Goal: Task Accomplishment & Management: Complete application form

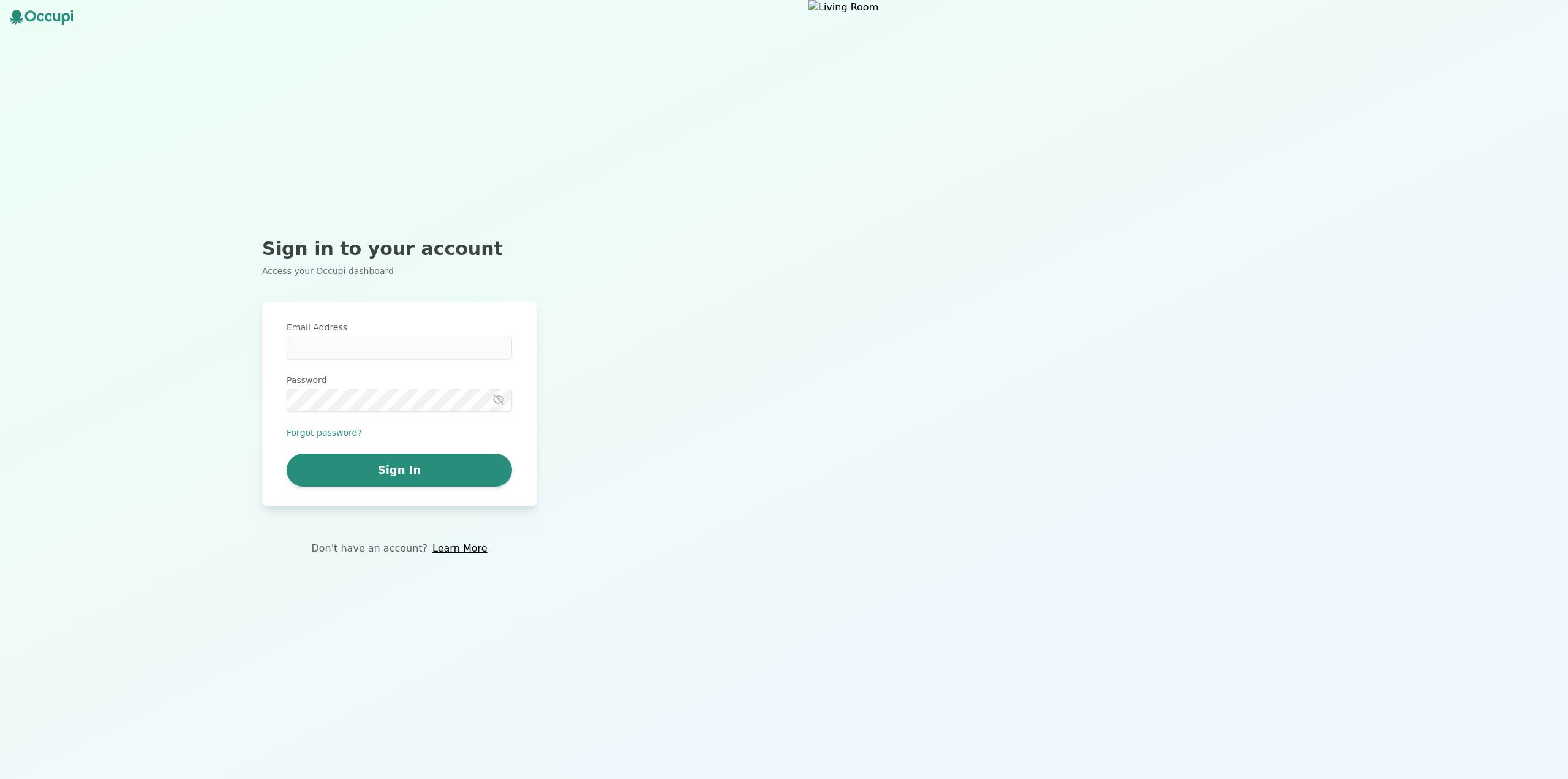
type input "**********"
click at [450, 466] on button "Sign In" at bounding box center [400, 470] width 225 height 33
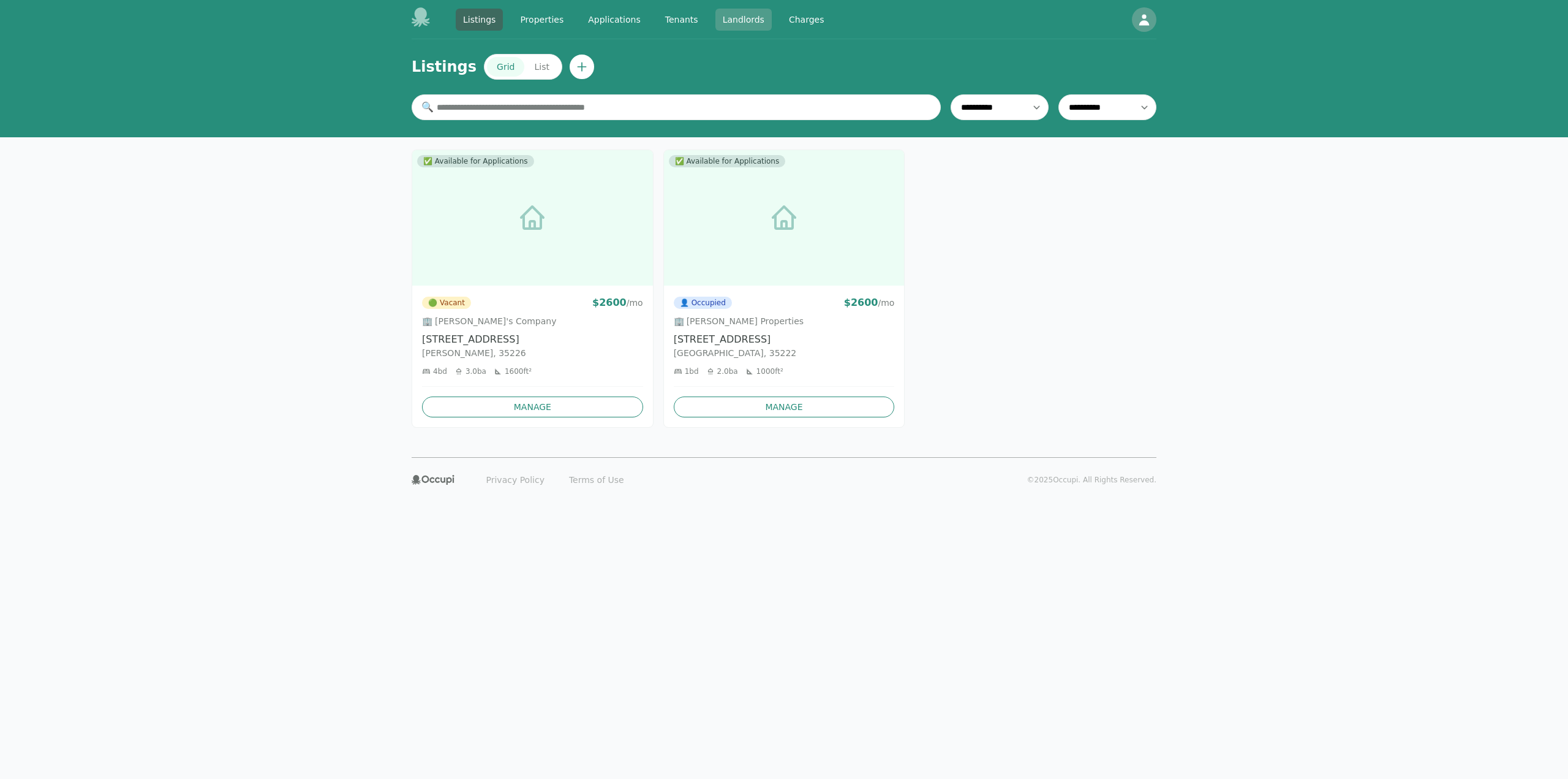
click at [721, 23] on link "Landlords" at bounding box center [744, 19] width 56 height 22
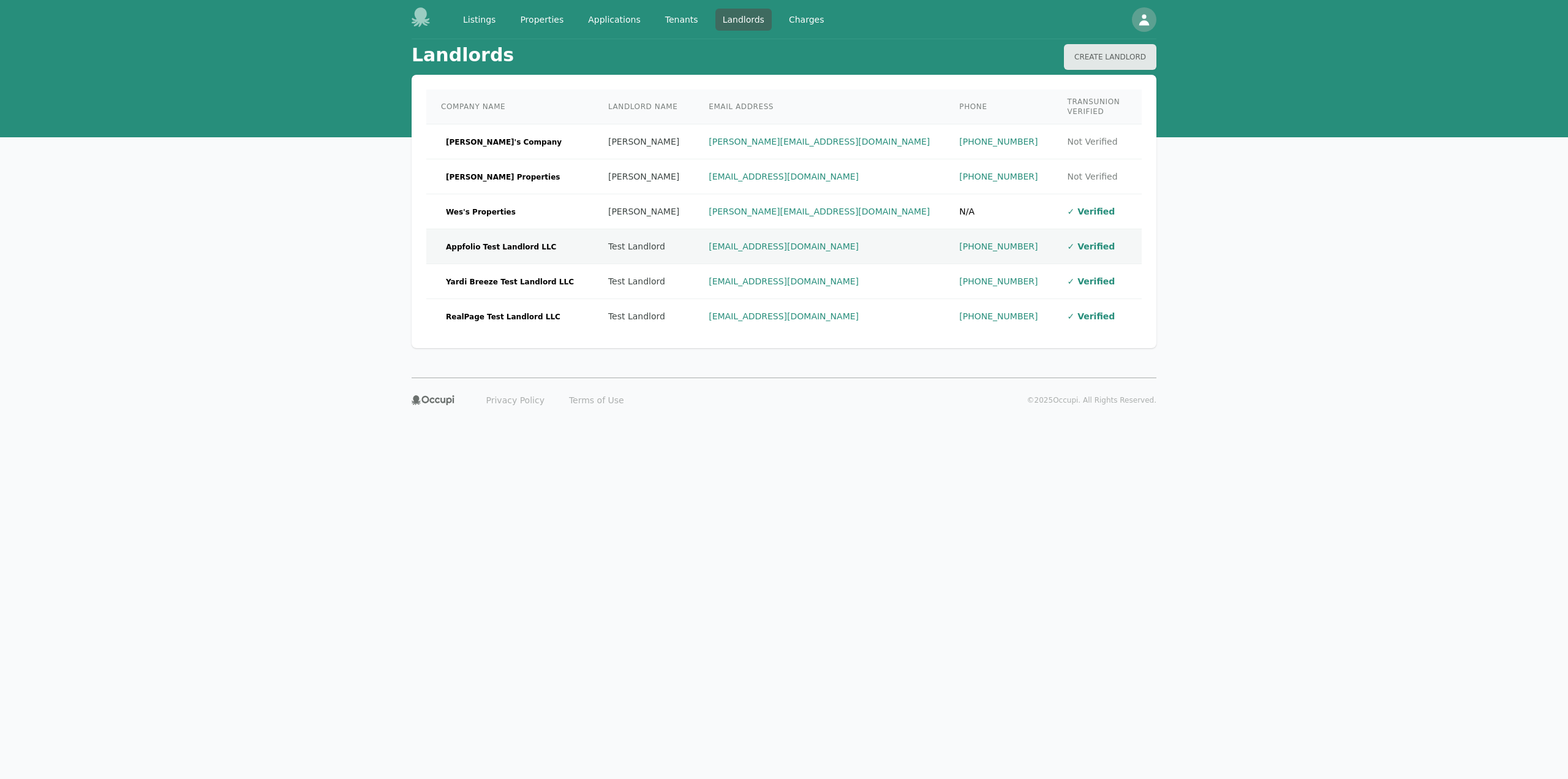
click at [518, 241] on span "Appfolio Test Landlord LLC" at bounding box center [501, 247] width 120 height 12
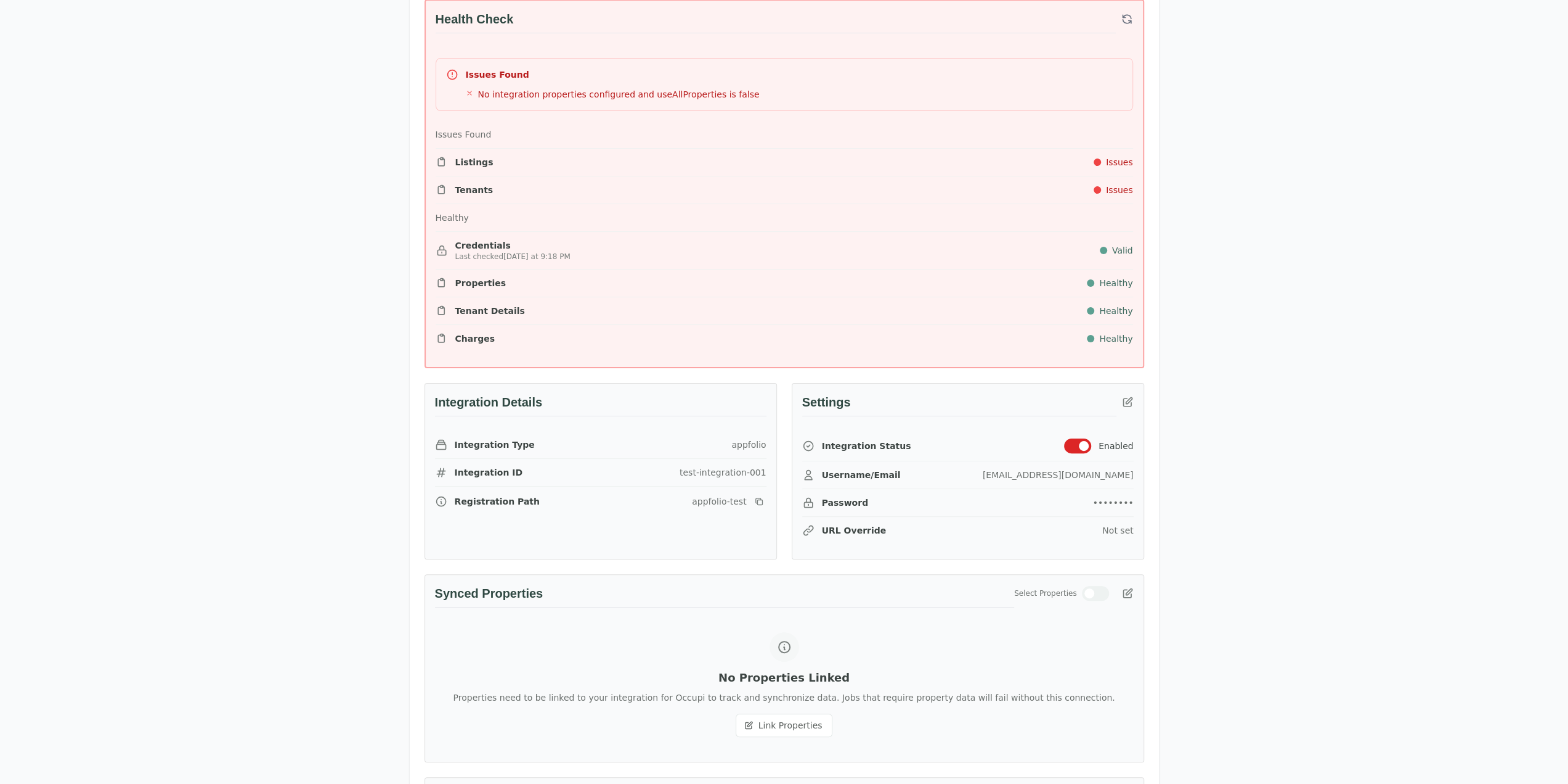
scroll to position [247, 0]
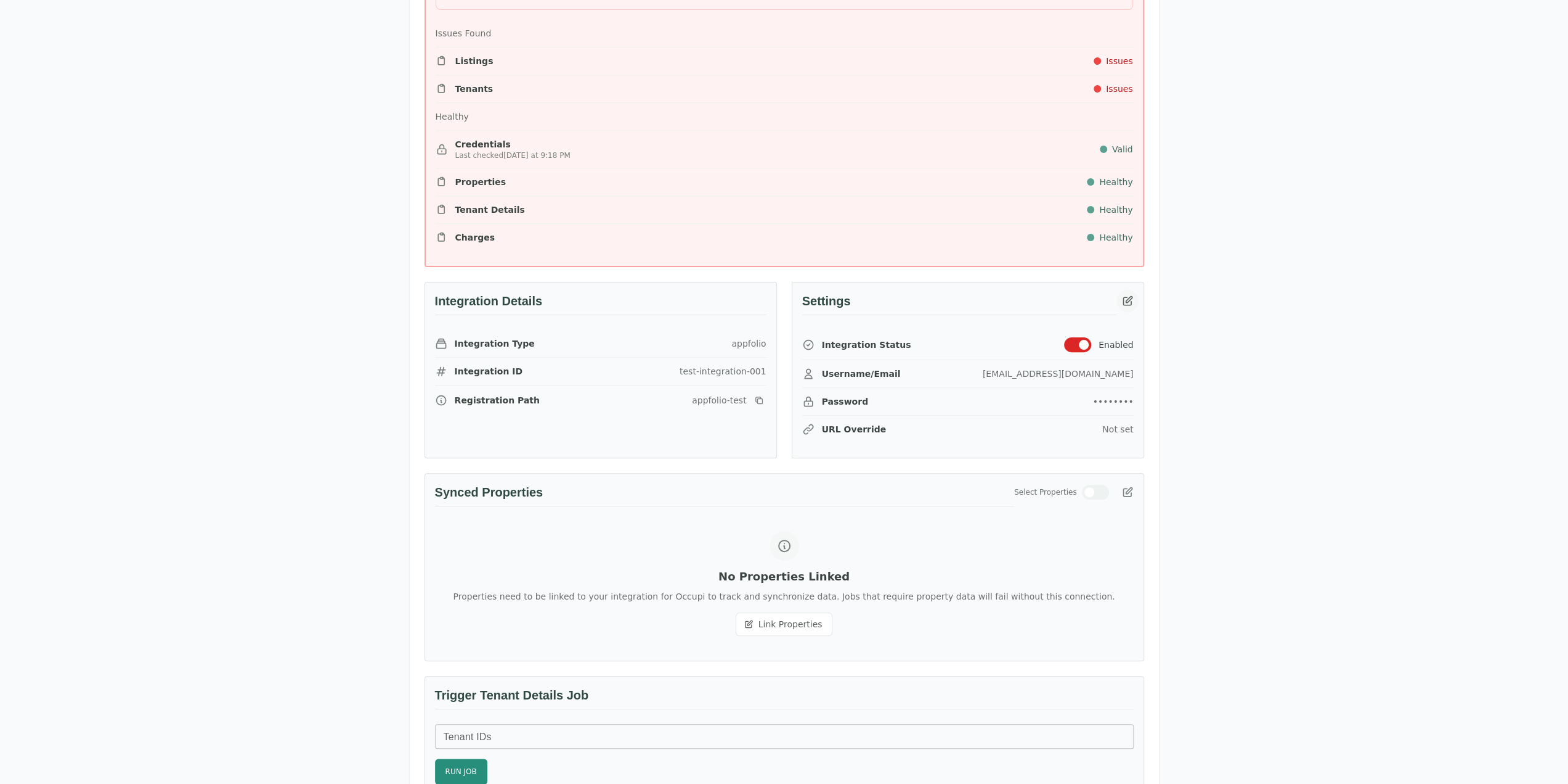
click at [1126, 297] on icon "button" at bounding box center [1128, 301] width 12 height 12
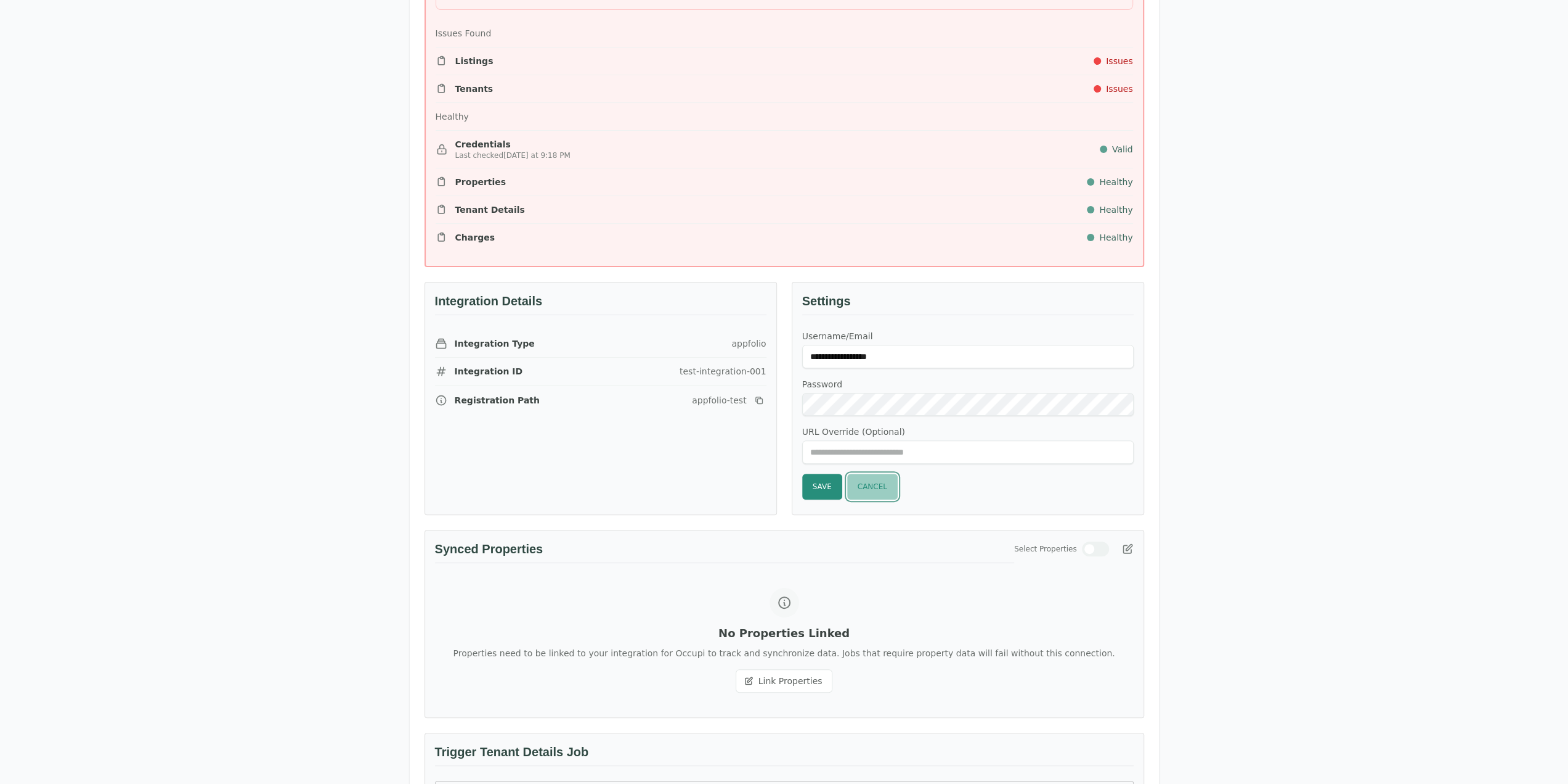
click at [874, 487] on button "Cancel" at bounding box center [872, 486] width 50 height 26
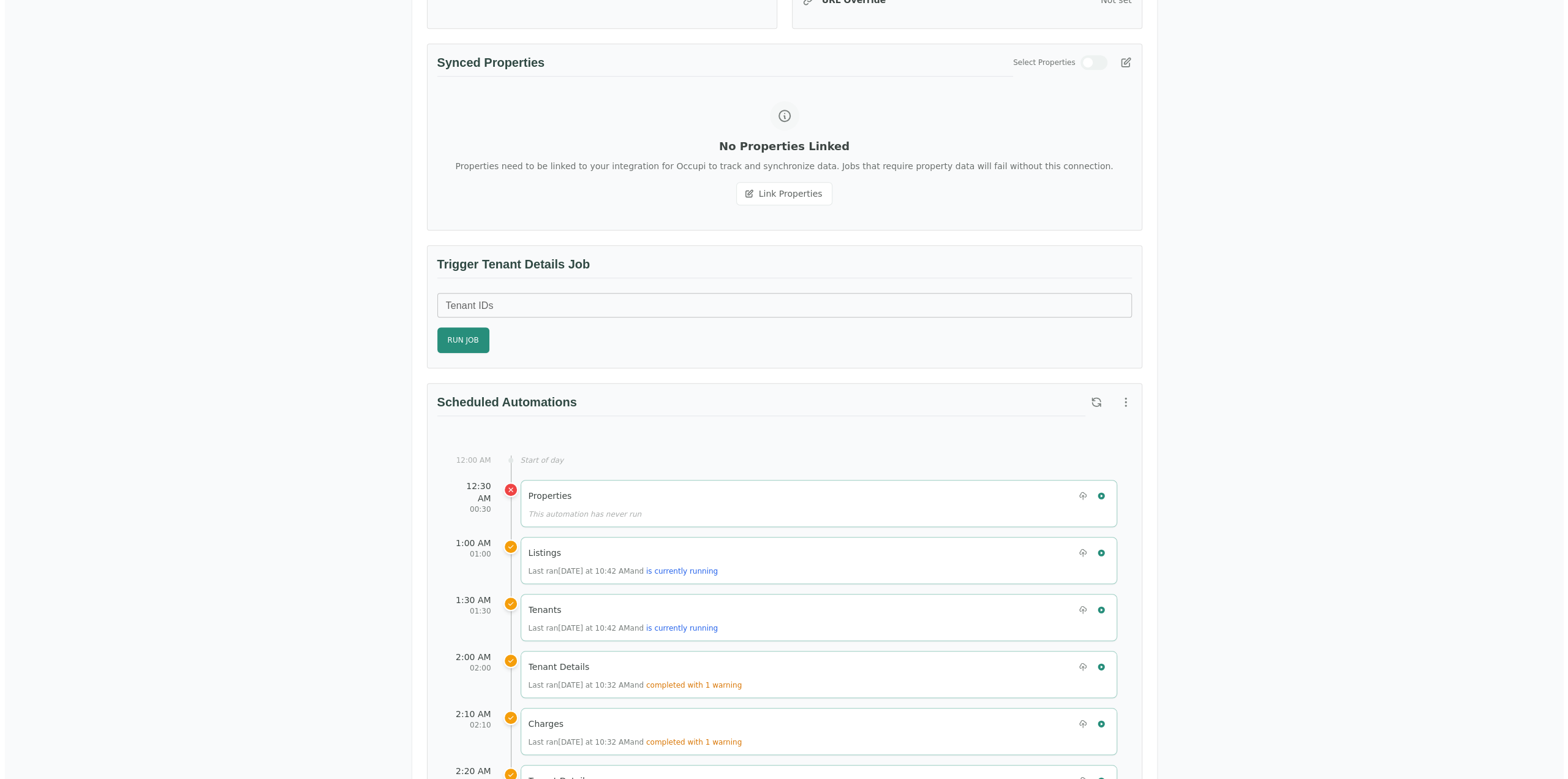
scroll to position [674, 0]
click at [1098, 485] on button "button" at bounding box center [1096, 493] width 16 height 16
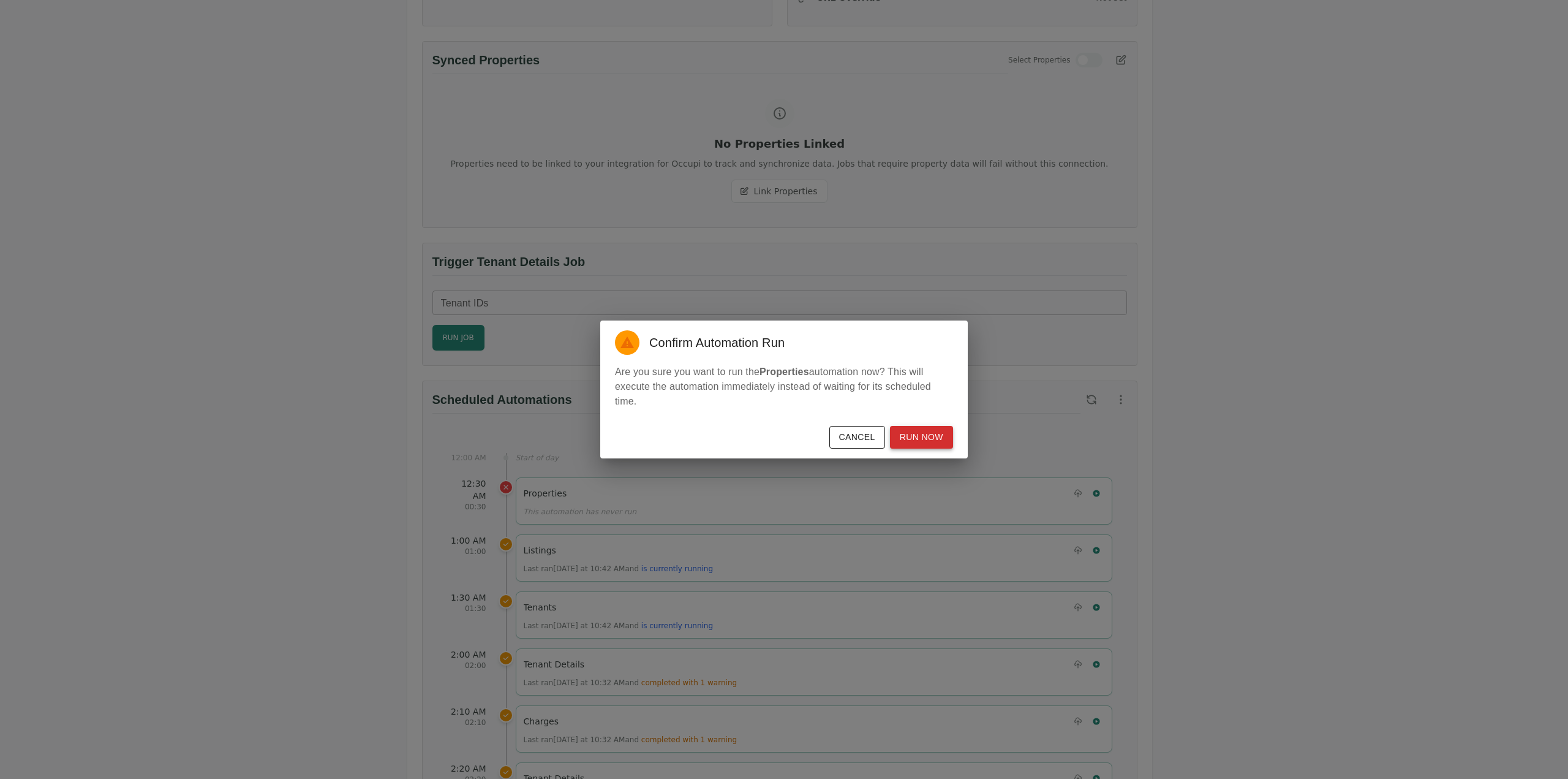
click at [926, 438] on button "Run Now" at bounding box center [922, 437] width 63 height 22
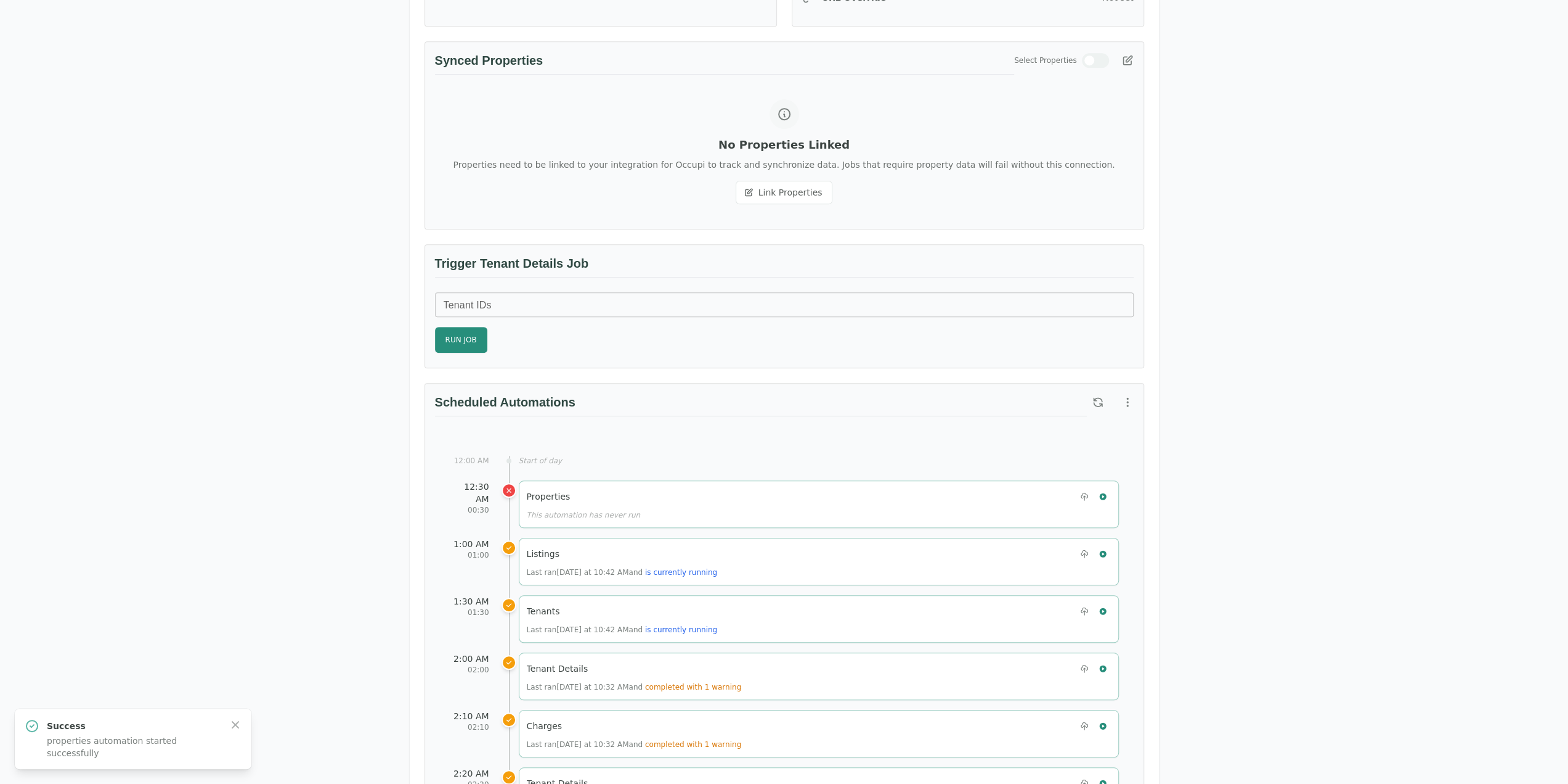
click at [1338, 397] on div "Test Landlord Appfolio Test Landlord LLC landlord.appfolio@occupi.app Details M…" at bounding box center [784, 539] width 1568 height 2356
click at [1096, 397] on icon "button" at bounding box center [1098, 401] width 8 height 8
click at [1103, 550] on icon "button" at bounding box center [1102, 553] width 7 height 7
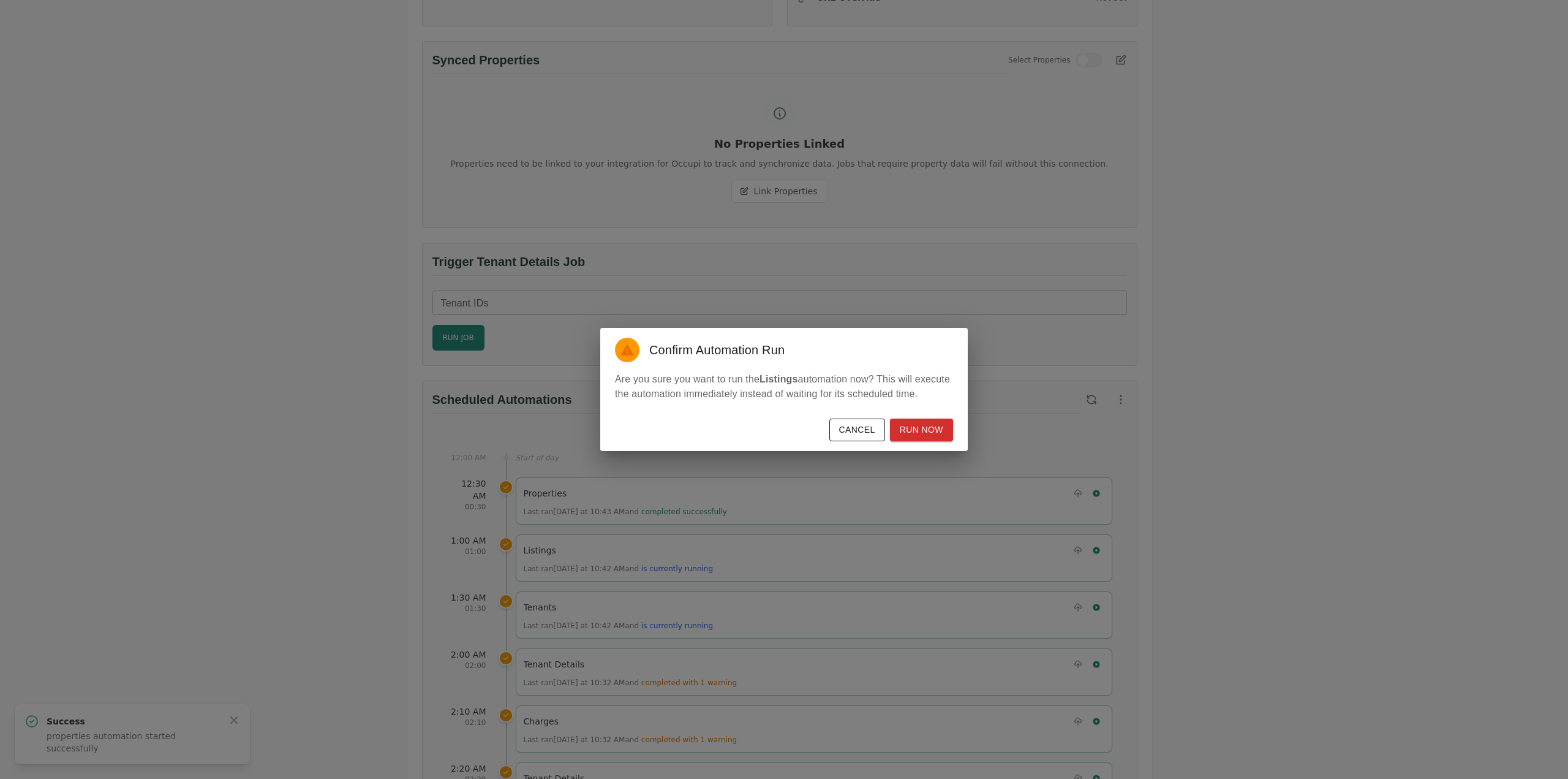
click at [852, 432] on button "Cancel" at bounding box center [857, 430] width 56 height 22
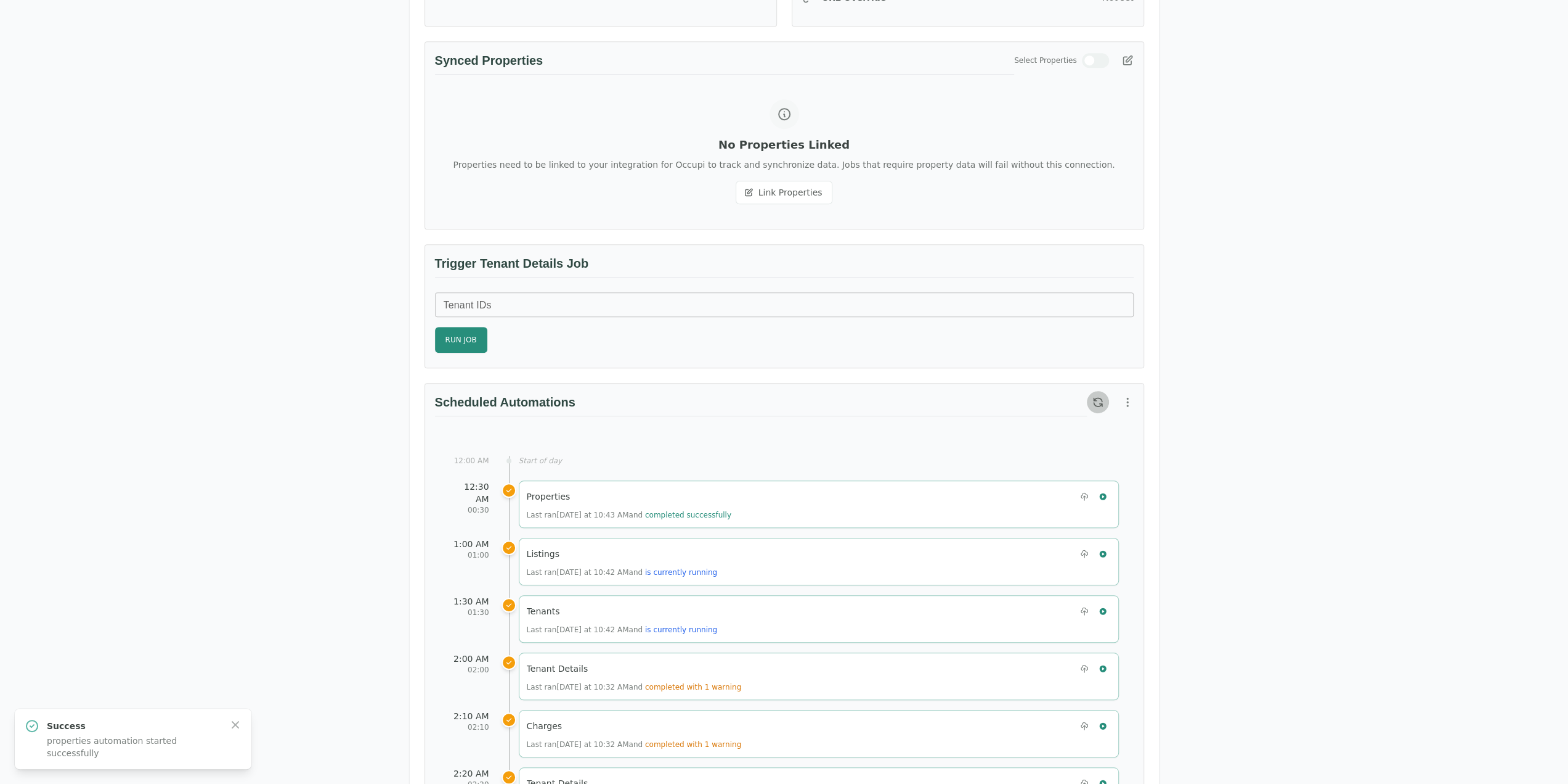
click at [1096, 396] on icon "button" at bounding box center [1098, 402] width 12 height 12
click at [1104, 550] on icon "button" at bounding box center [1102, 553] width 7 height 7
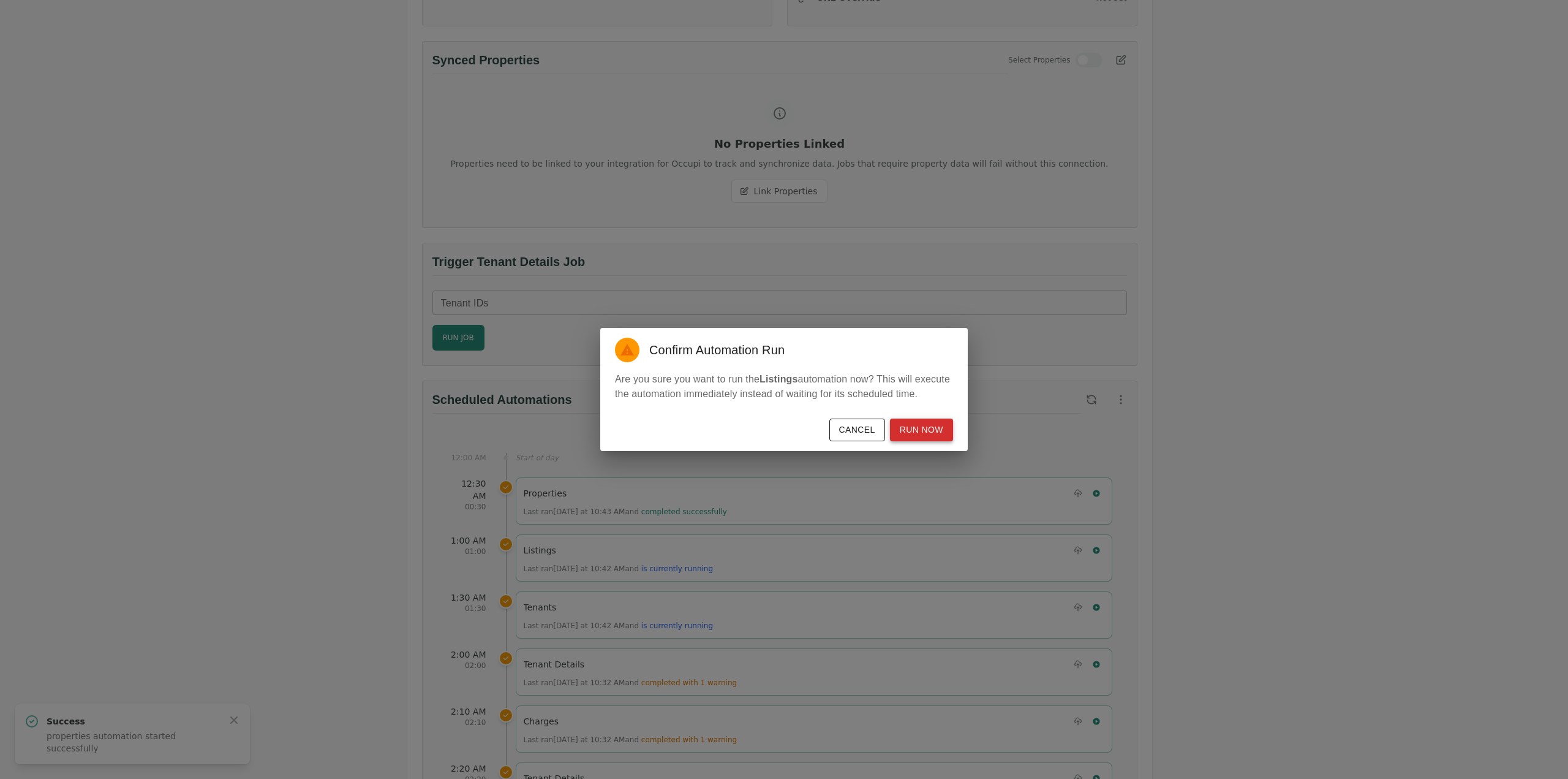
click at [926, 437] on button "Run Now" at bounding box center [922, 430] width 63 height 22
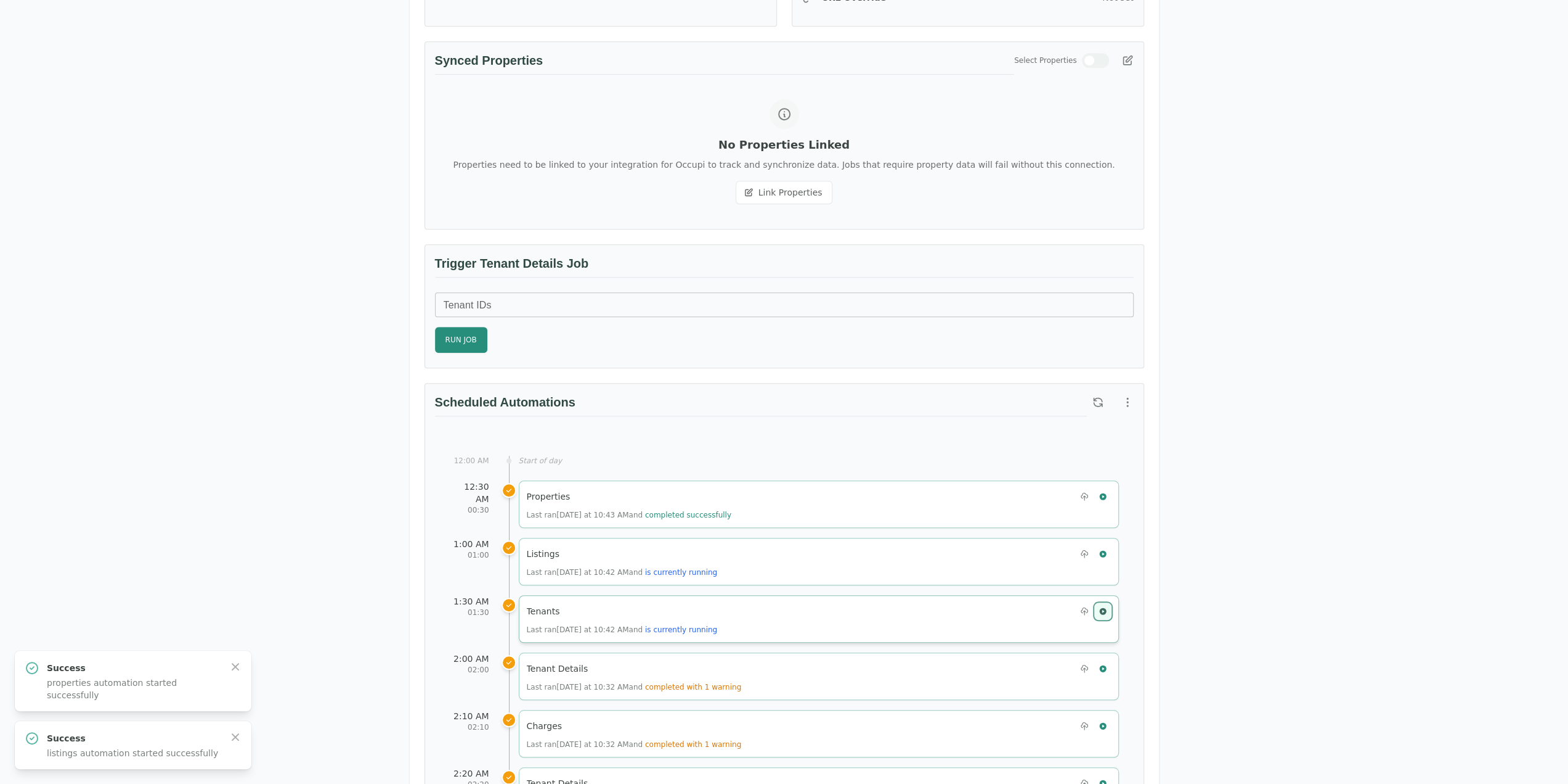
click at [1101, 607] on icon "button" at bounding box center [1102, 610] width 7 height 7
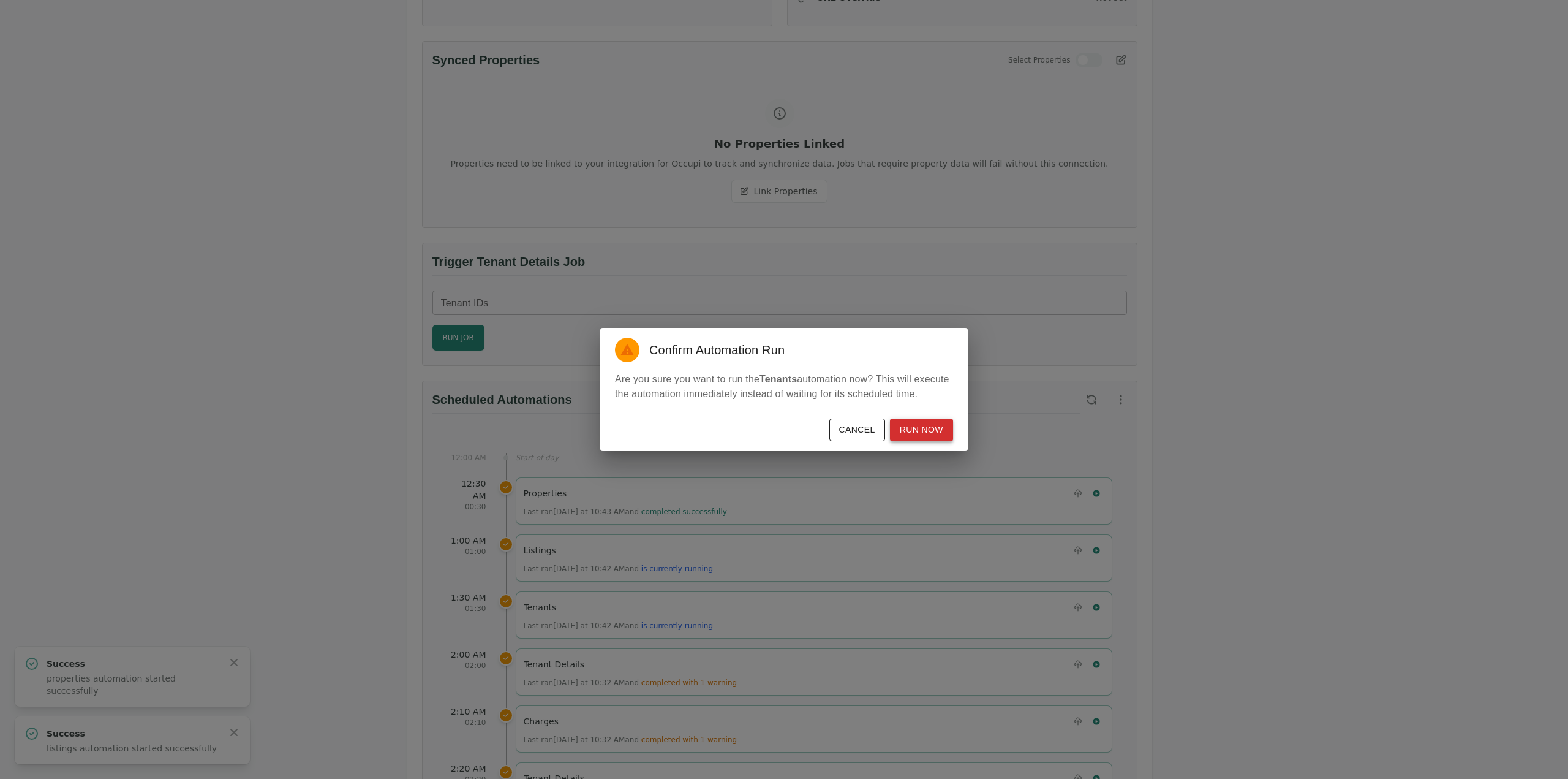
click at [929, 430] on button "Run Now" at bounding box center [922, 430] width 63 height 22
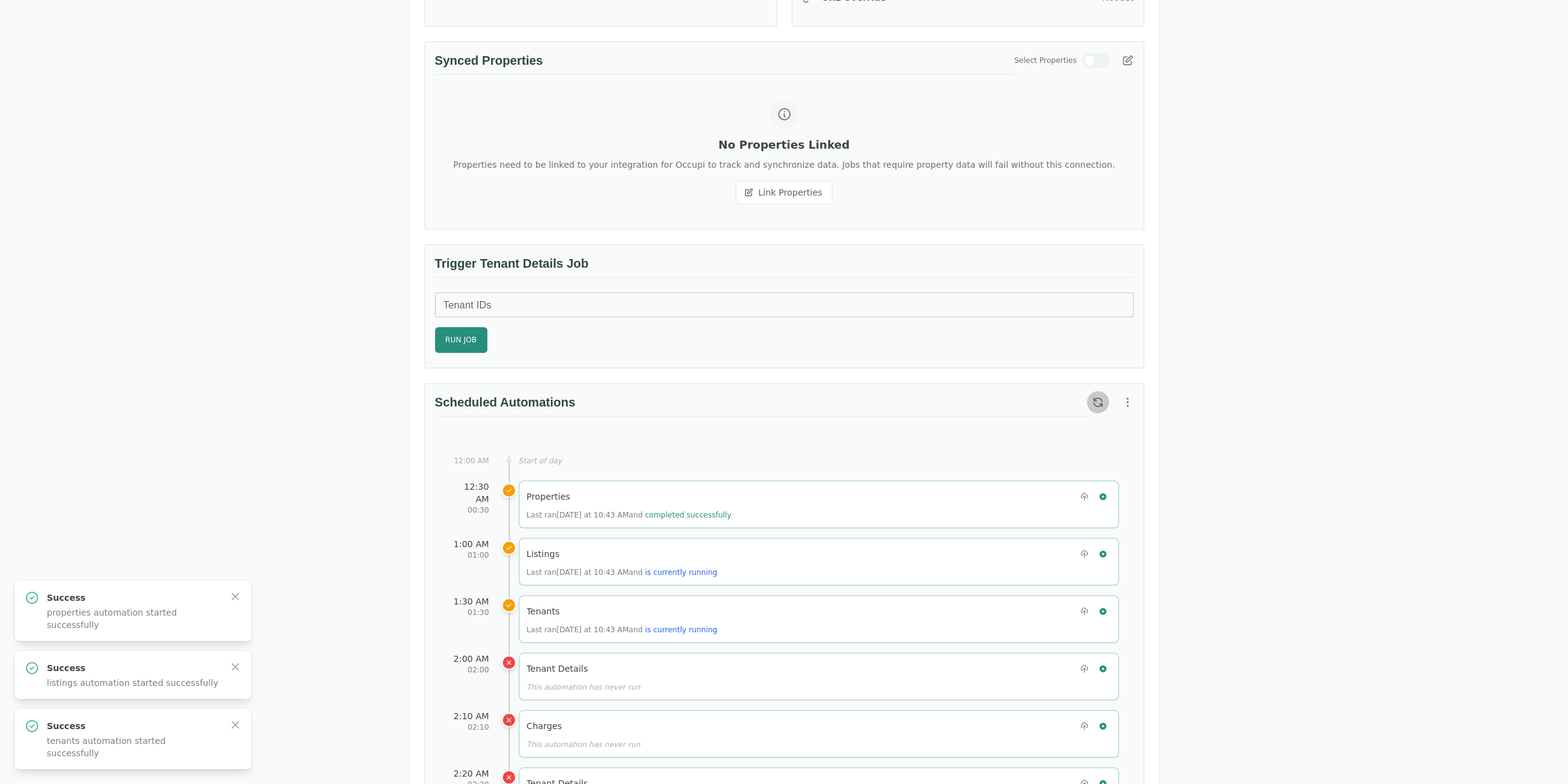
click at [1092, 396] on icon "button" at bounding box center [1098, 402] width 12 height 12
click at [1120, 391] on button "button" at bounding box center [1127, 402] width 22 height 23
click at [1082, 447] on span "View Automation History" at bounding box center [1068, 445] width 109 height 15
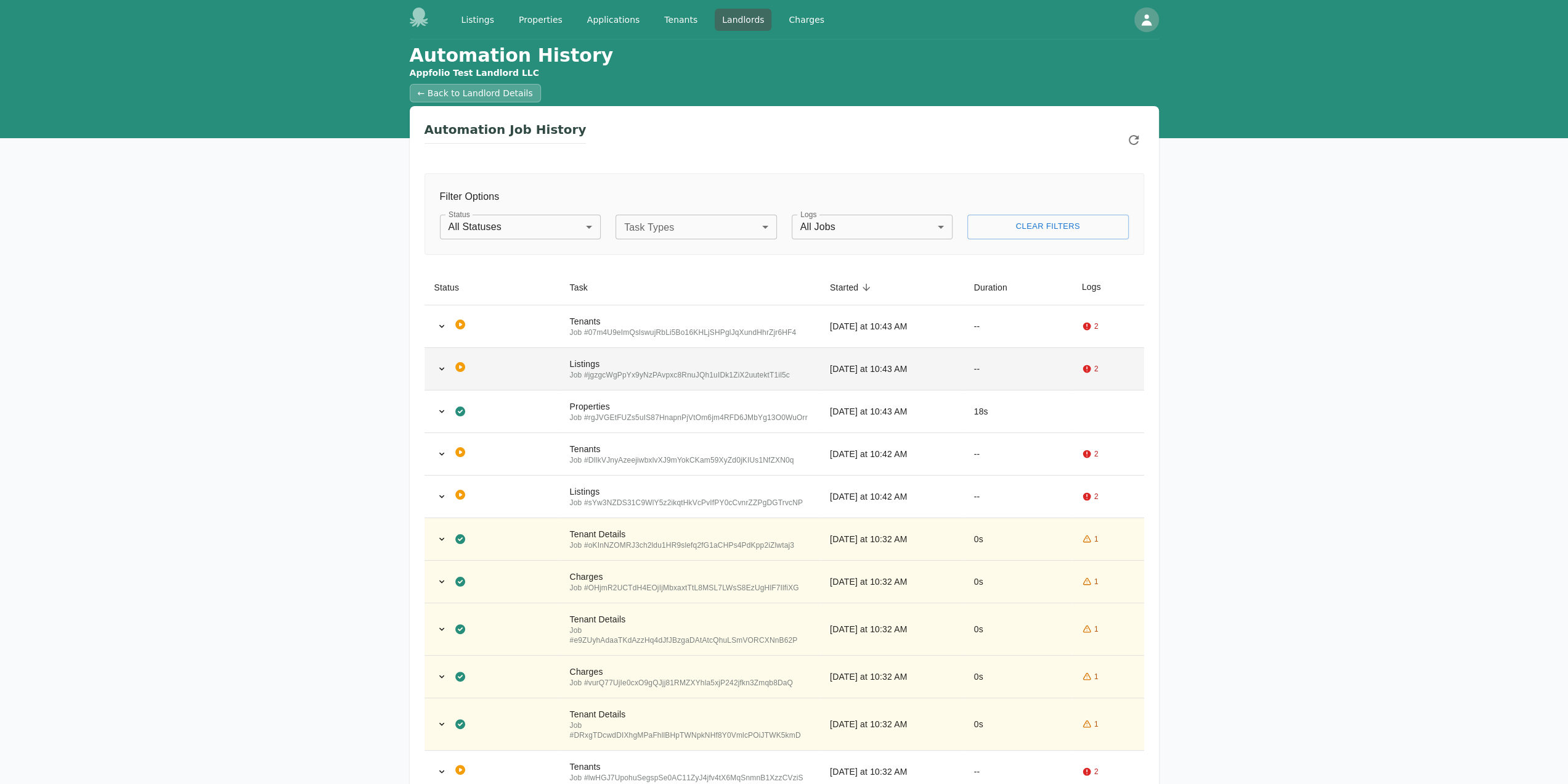
click at [747, 385] on td "Listings Job # jgzgcWgPpYx9yNzPAvpxc8RnuJQh1uIDk1ZiX2uutektT1il5c" at bounding box center [690, 368] width 260 height 43
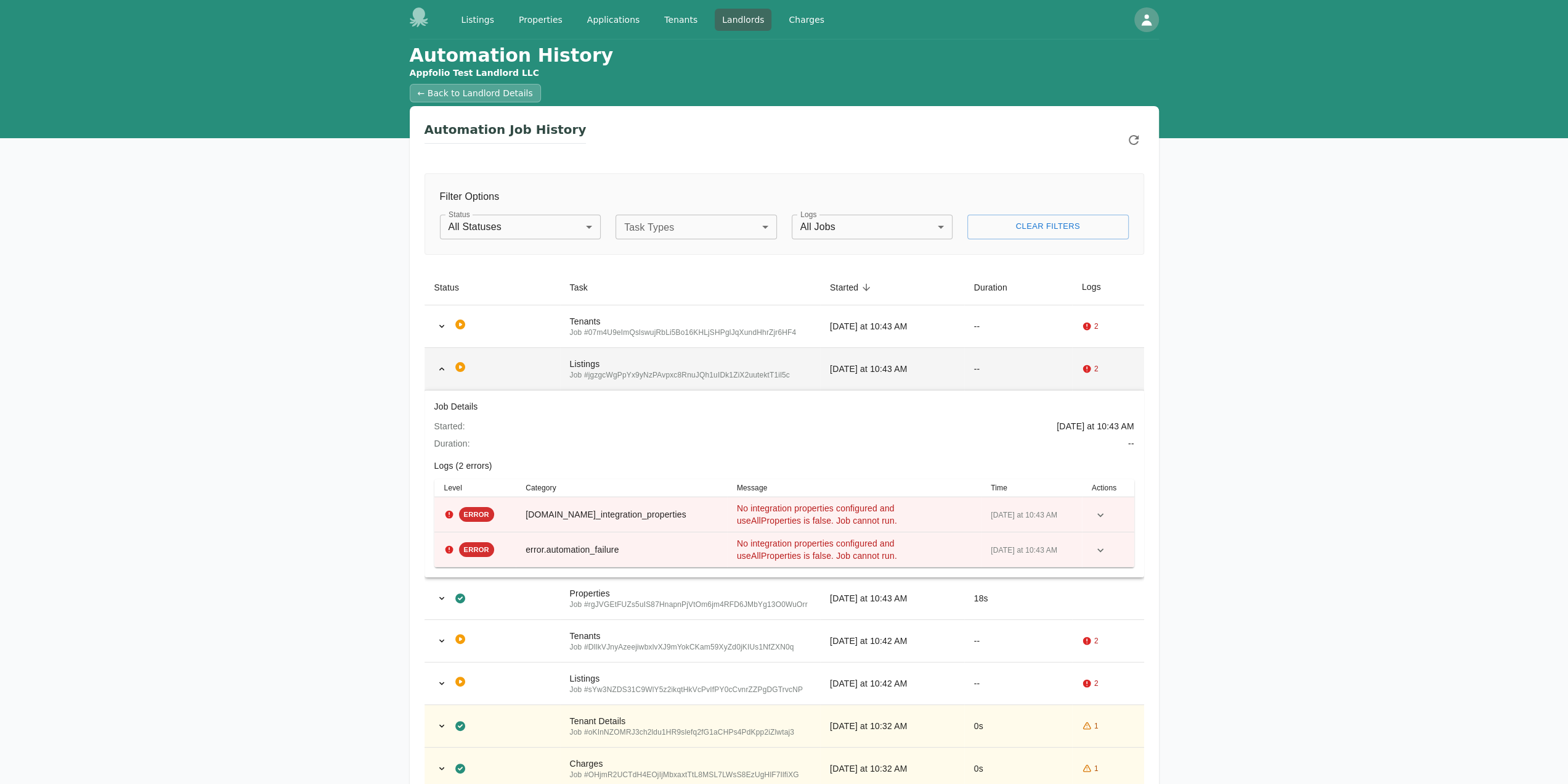
click at [756, 375] on div "Job # jgzgcWgPpYx9yNzPAvpxc8RnuJQh1uIDk1ZiX2uutektT1il5c" at bounding box center [691, 375] width 241 height 10
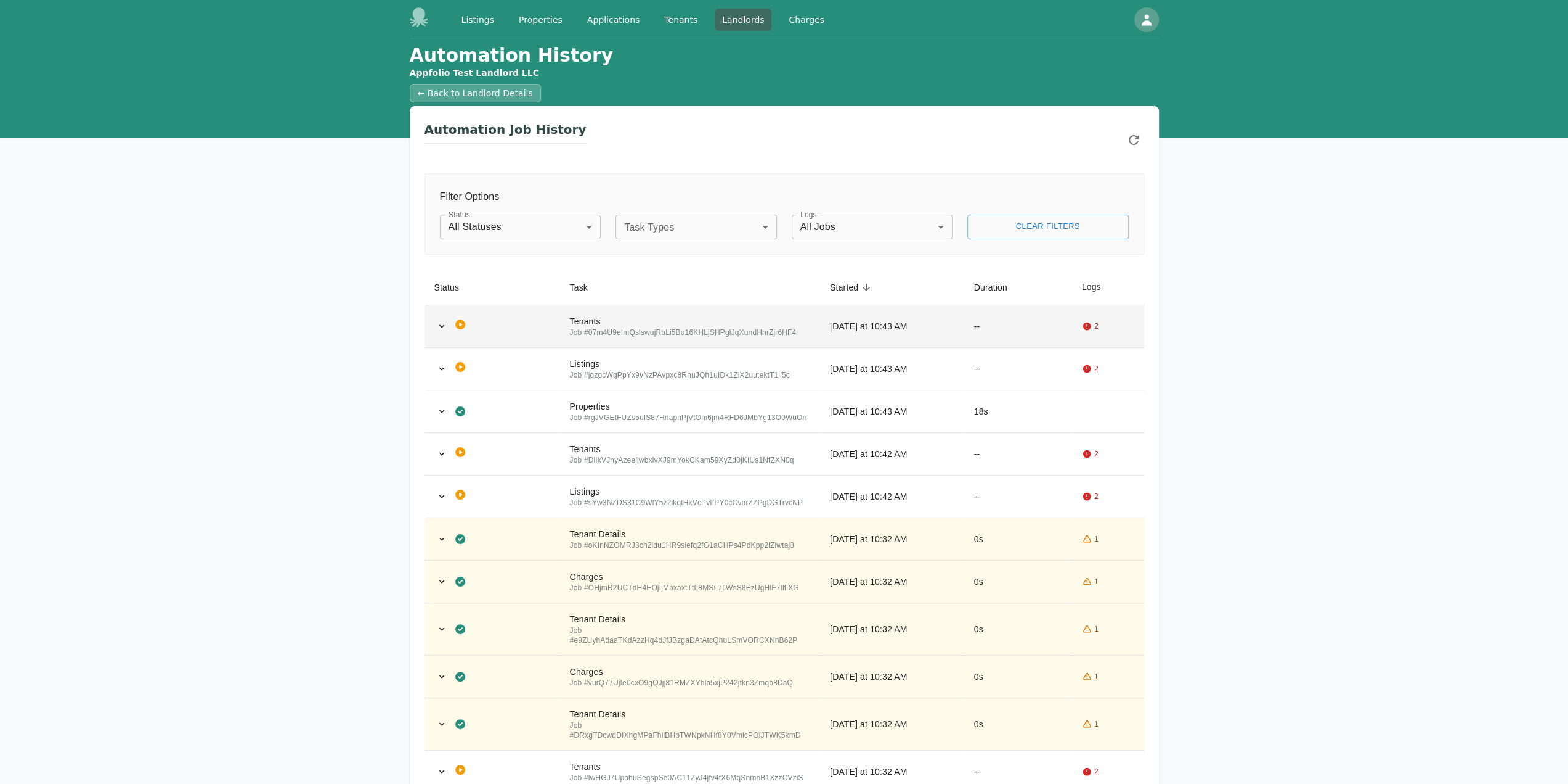
click at [708, 320] on div "Tenants" at bounding box center [691, 321] width 241 height 12
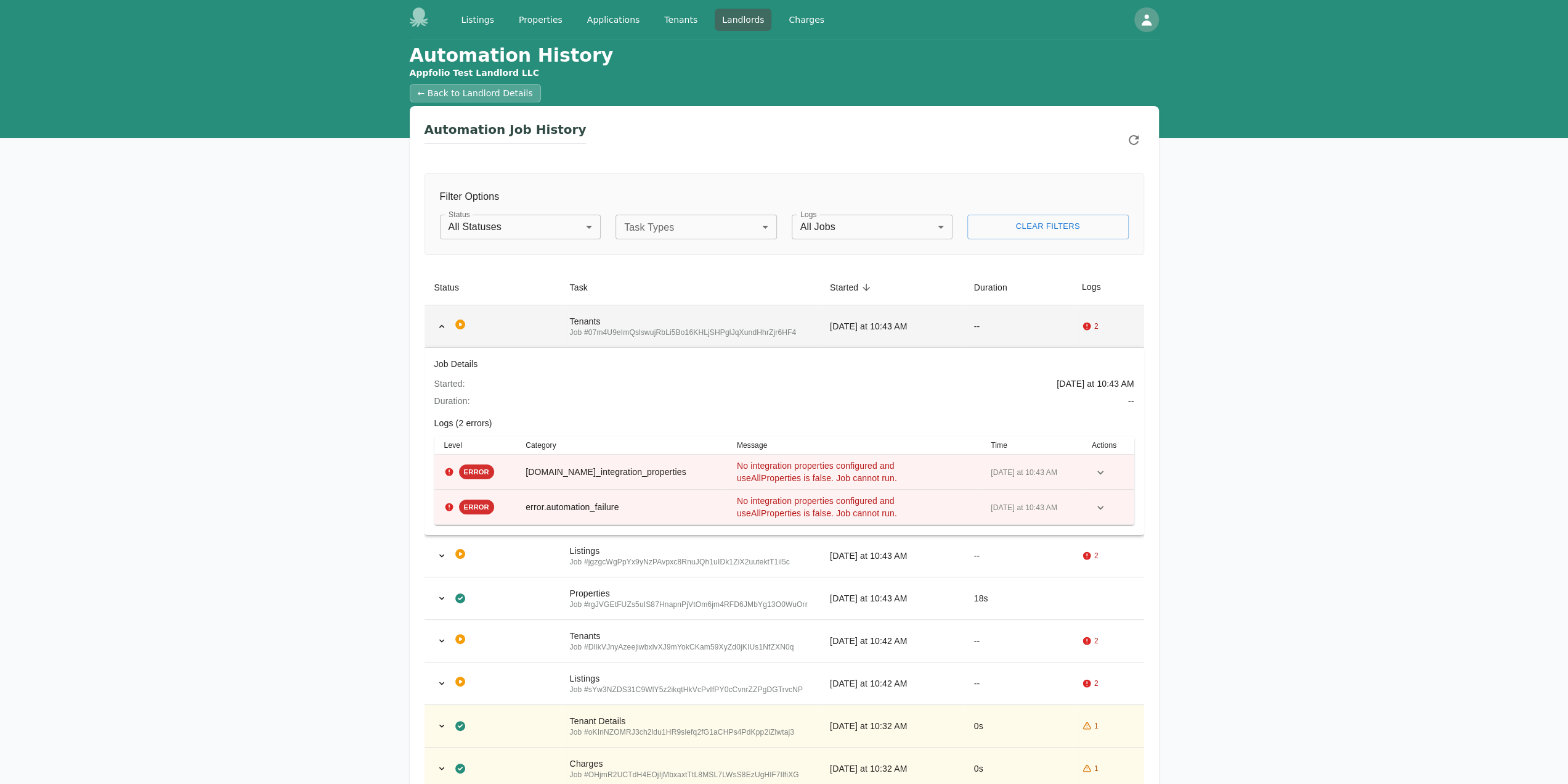
click at [708, 320] on div "Tenants" at bounding box center [691, 321] width 241 height 12
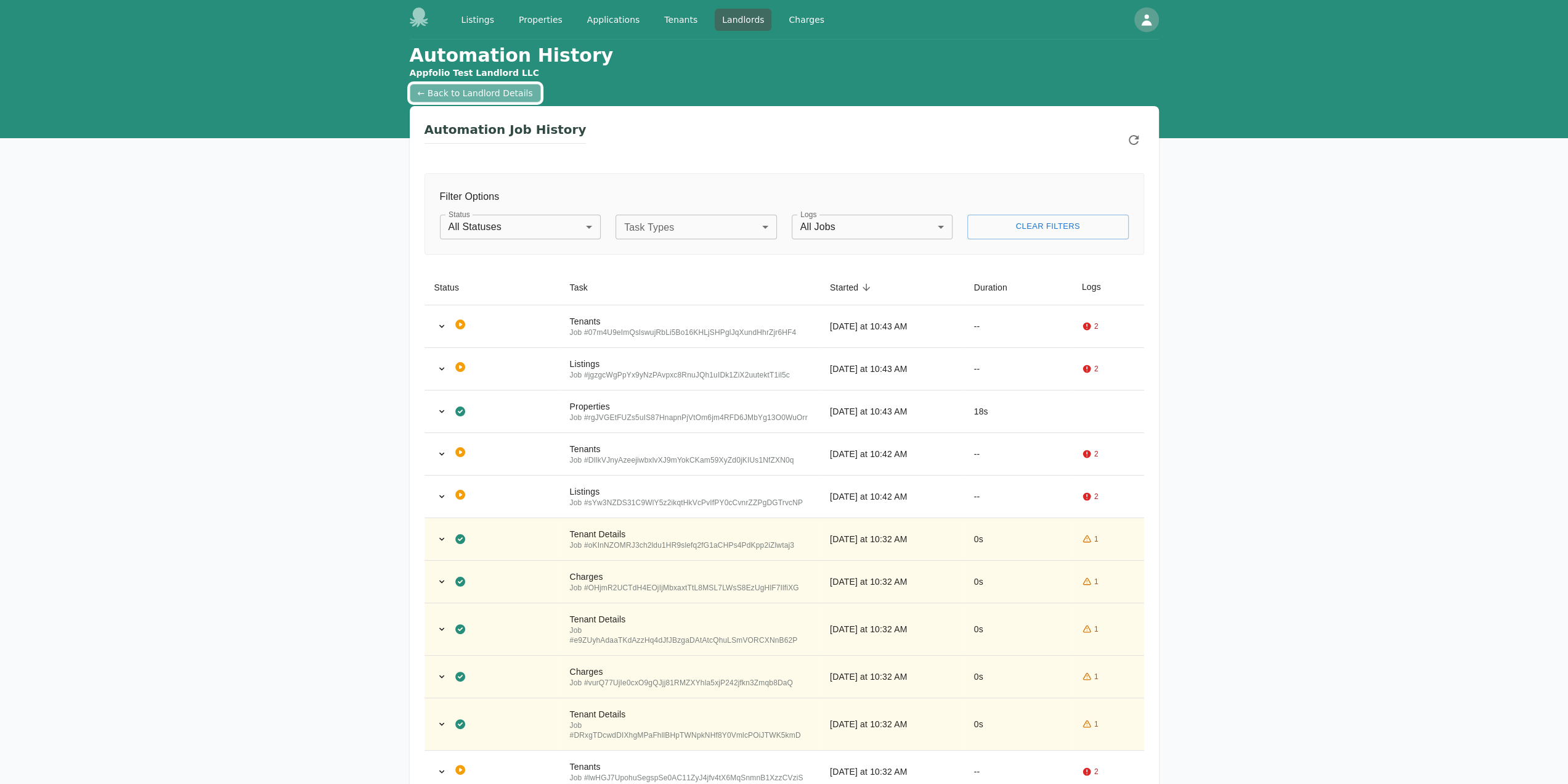
click at [490, 95] on link "← Back to Landlord Details" at bounding box center [475, 93] width 131 height 19
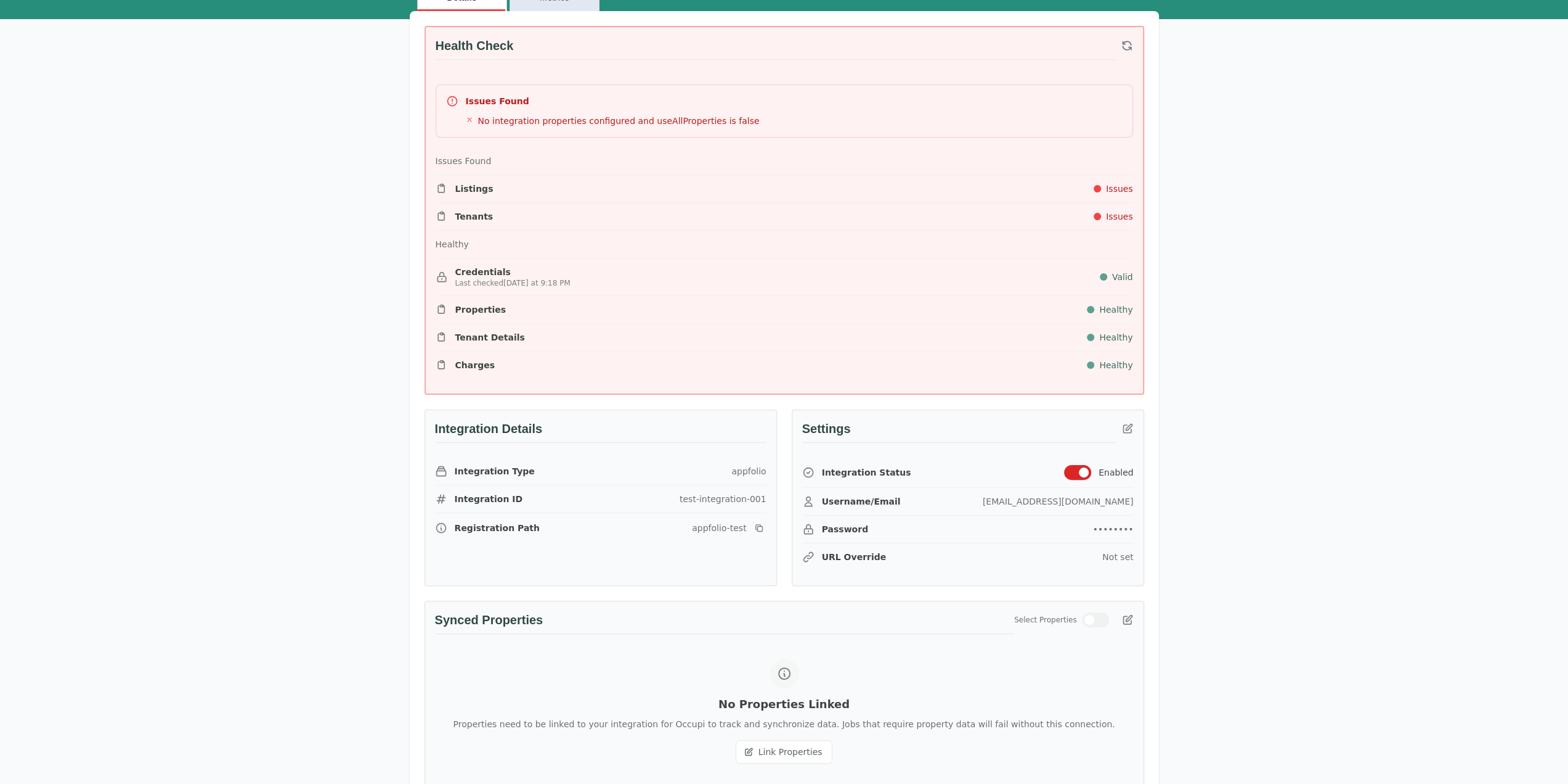
scroll to position [370, 0]
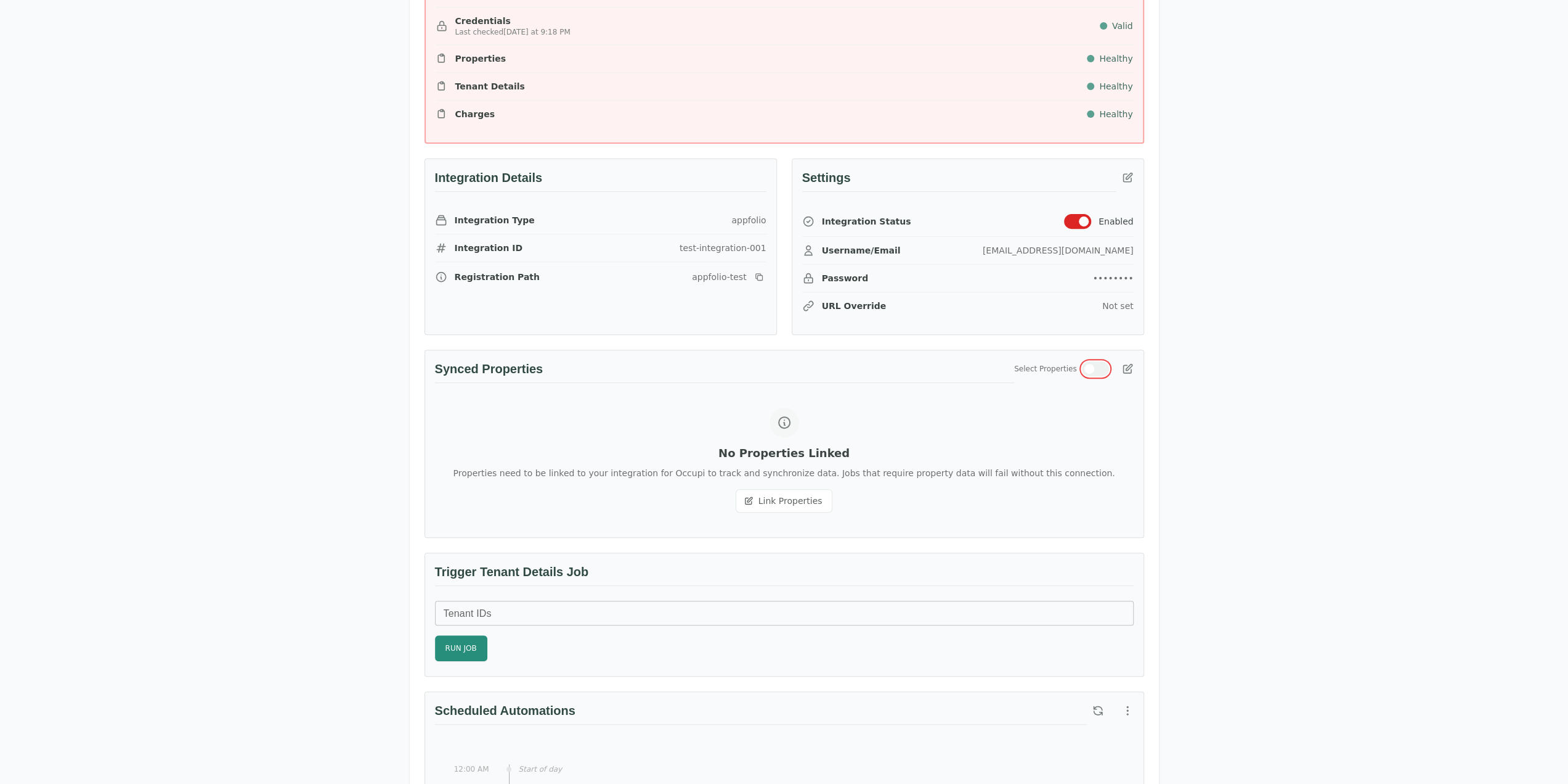
click at [1089, 367] on span "button" at bounding box center [1089, 369] width 10 height 10
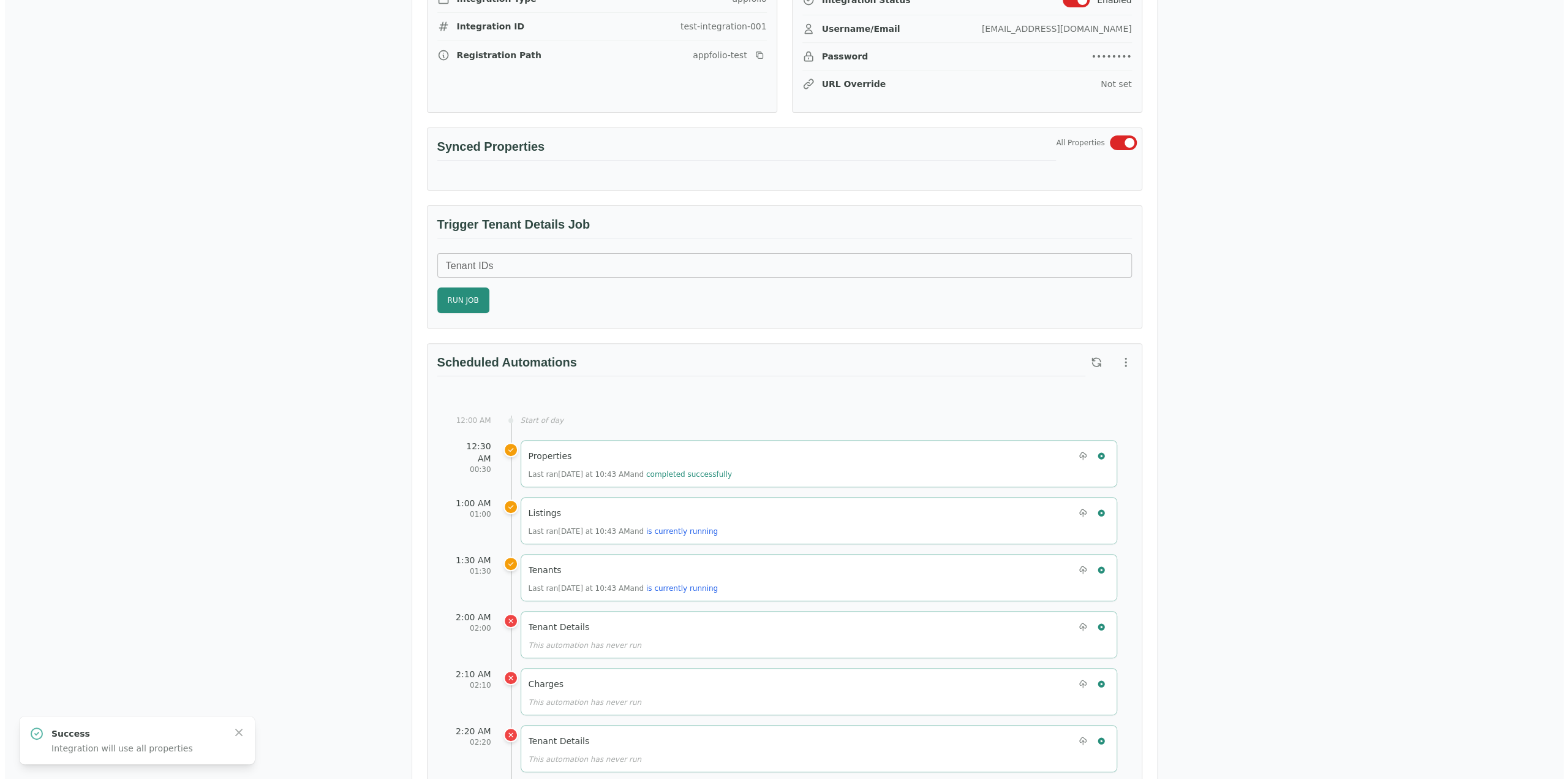
scroll to position [306, 0]
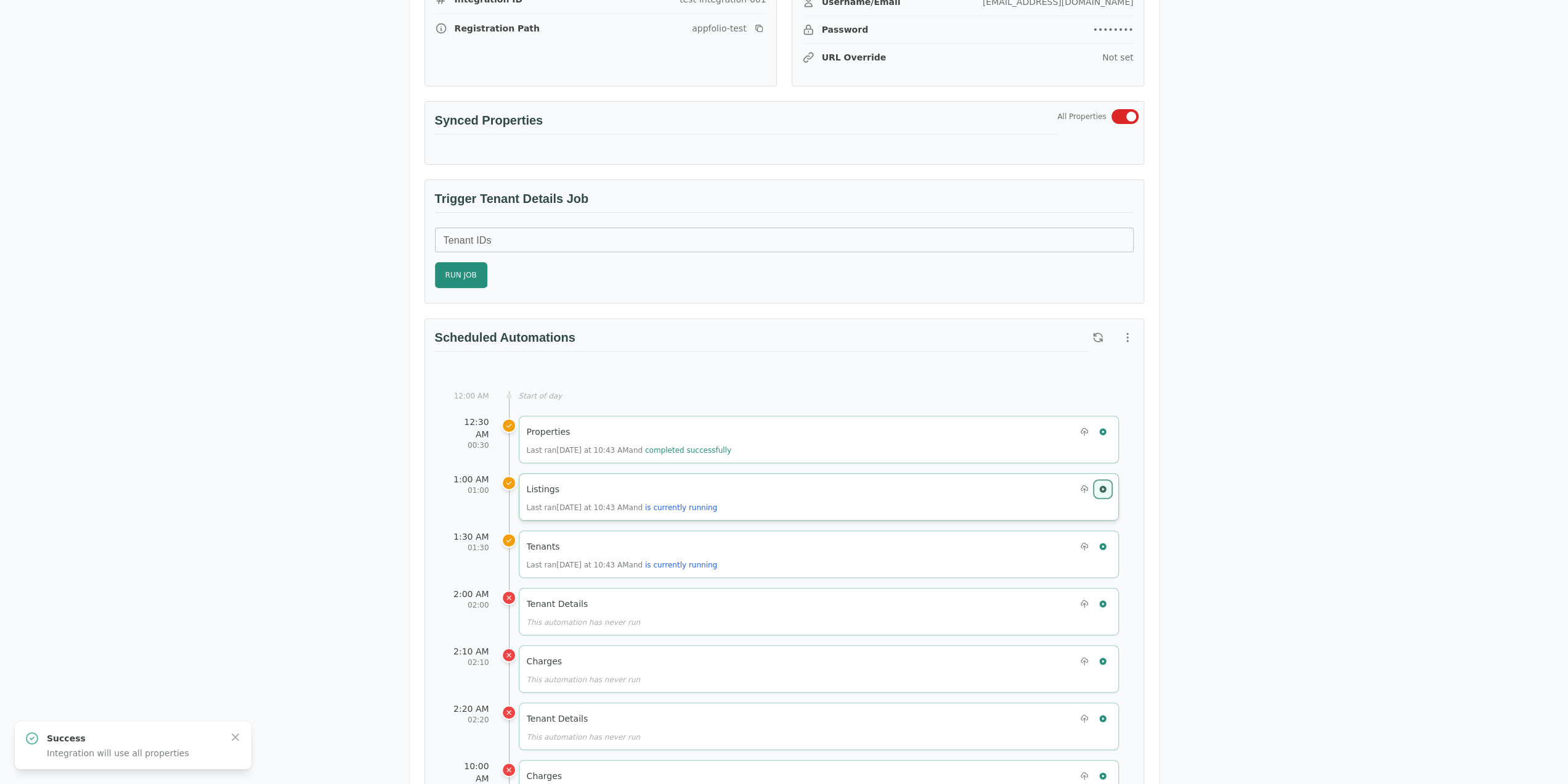
click at [1106, 484] on icon "button" at bounding box center [1102, 488] width 9 height 9
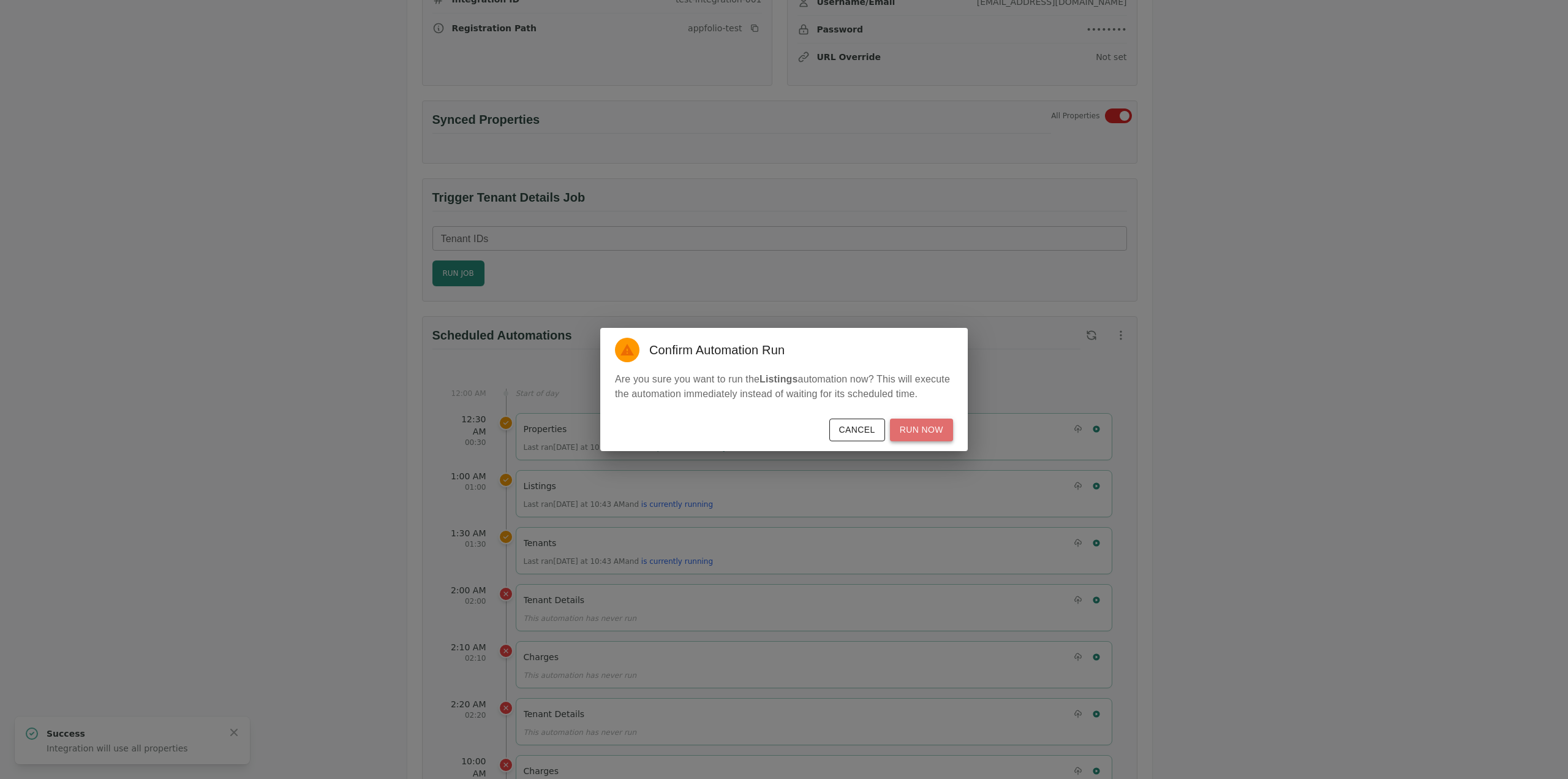
click at [942, 432] on button "Run Now" at bounding box center [922, 430] width 63 height 22
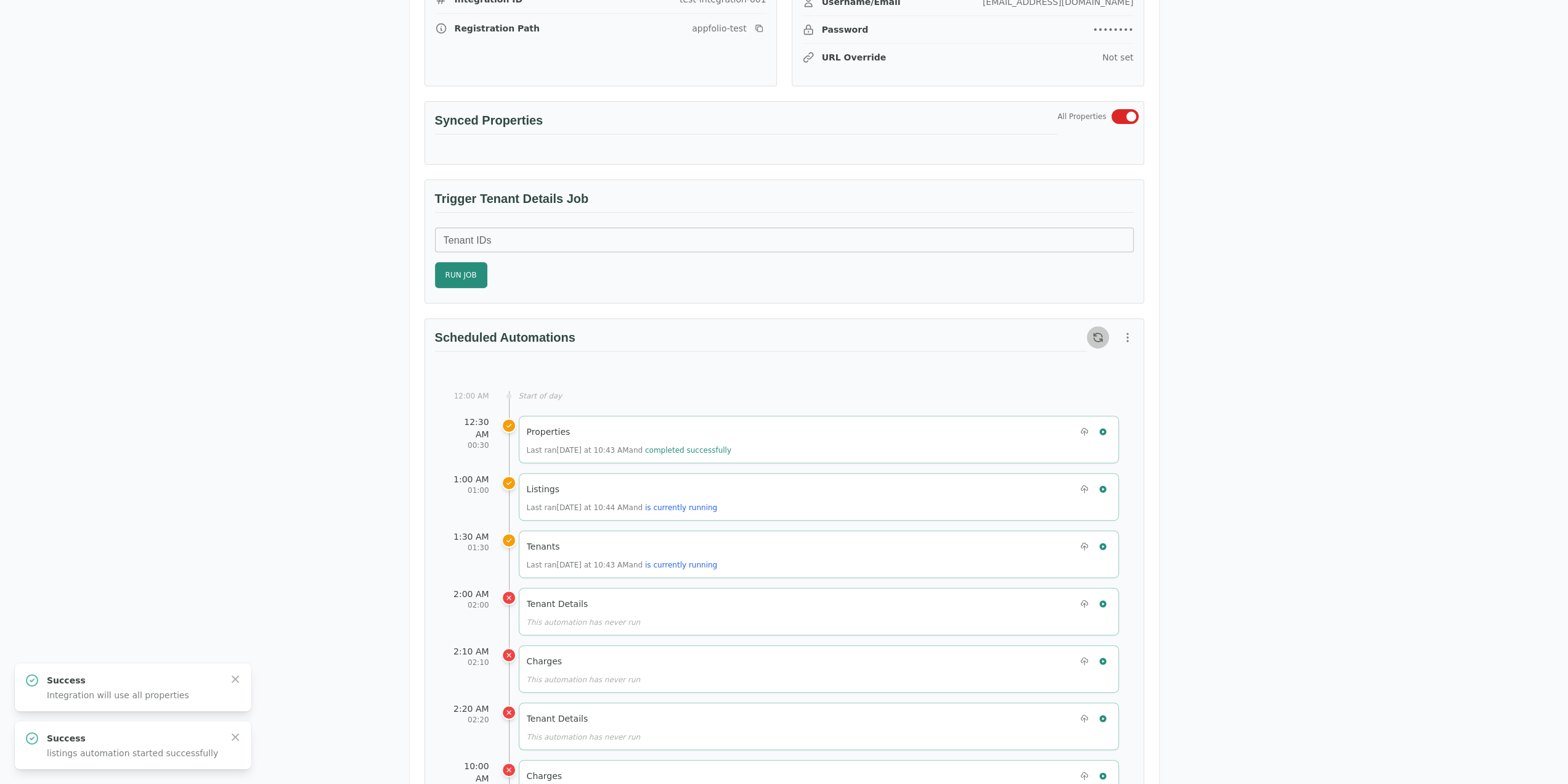
click at [1092, 331] on icon "button" at bounding box center [1098, 338] width 12 height 12
click at [1129, 326] on button "button" at bounding box center [1127, 337] width 22 height 23
drag, startPoint x: 1093, startPoint y: 370, endPoint x: 1093, endPoint y: 380, distance: 10.0
click at [1093, 380] on ul "Reset to Default Schedule View Automation History" at bounding box center [1064, 371] width 151 height 54
click at [1093, 380] on span "View Automation History" at bounding box center [1068, 382] width 109 height 15
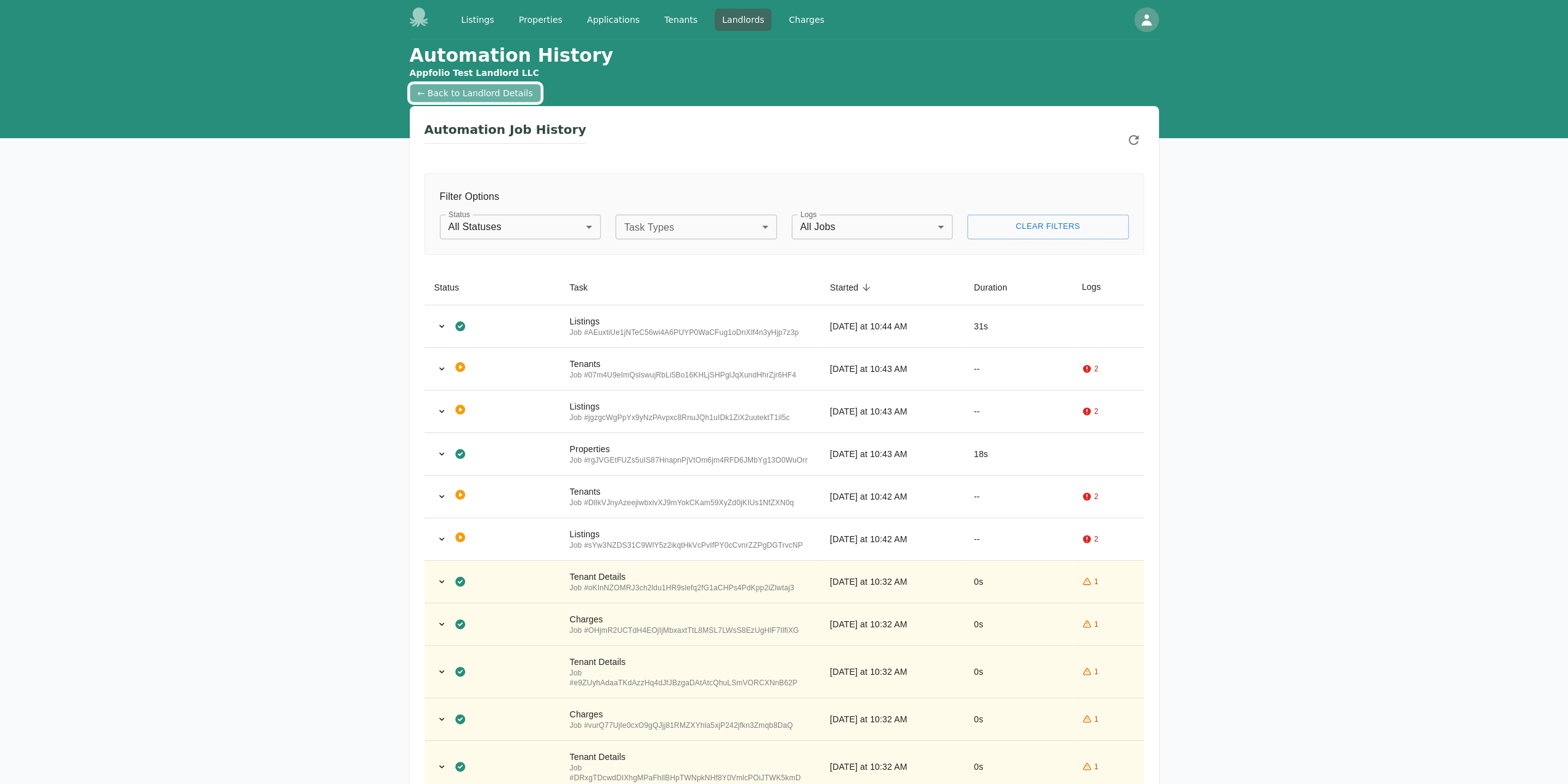
click at [483, 92] on link "← Back to Landlord Details" at bounding box center [475, 93] width 131 height 19
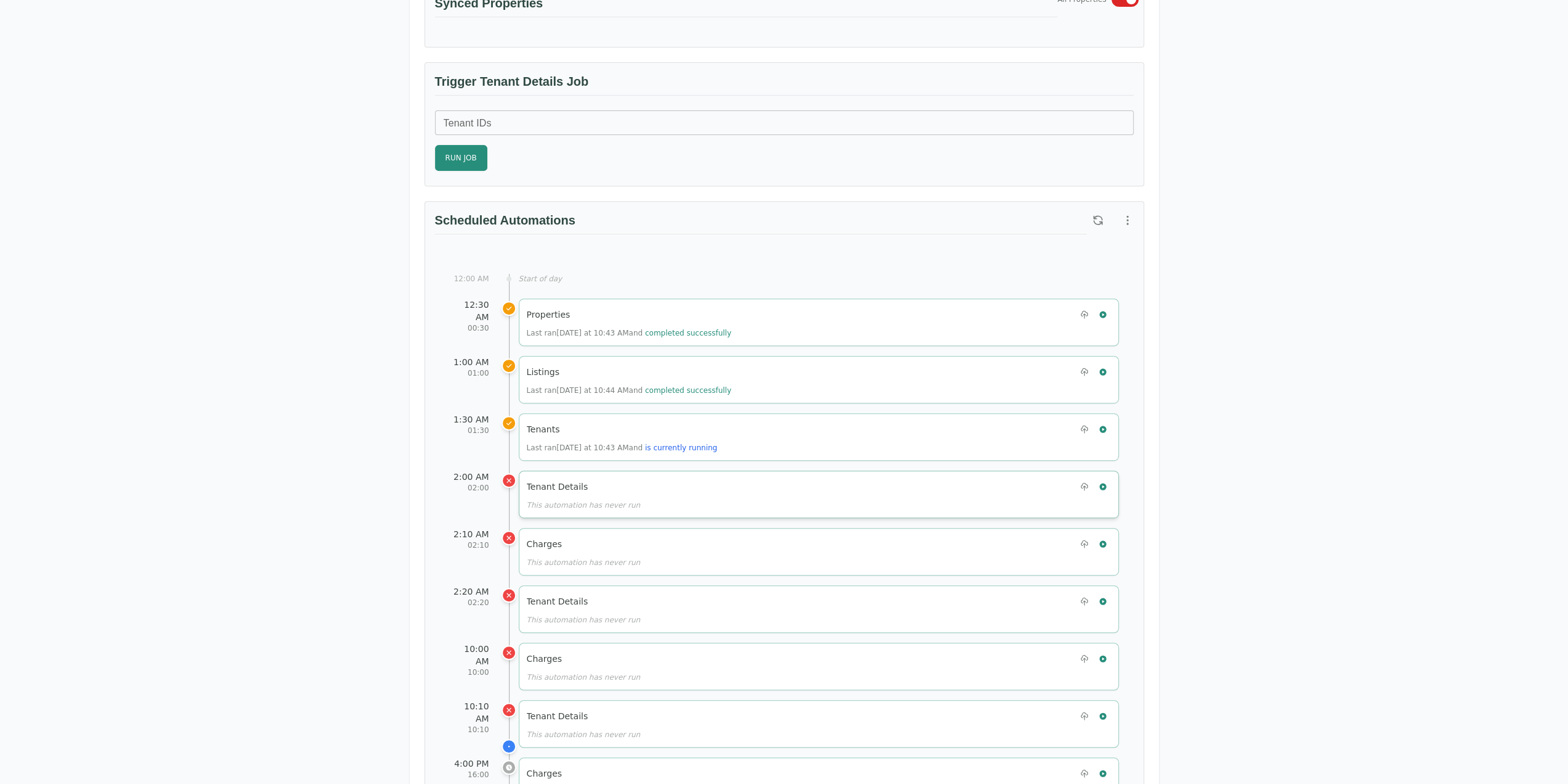
scroll to position [493, 0]
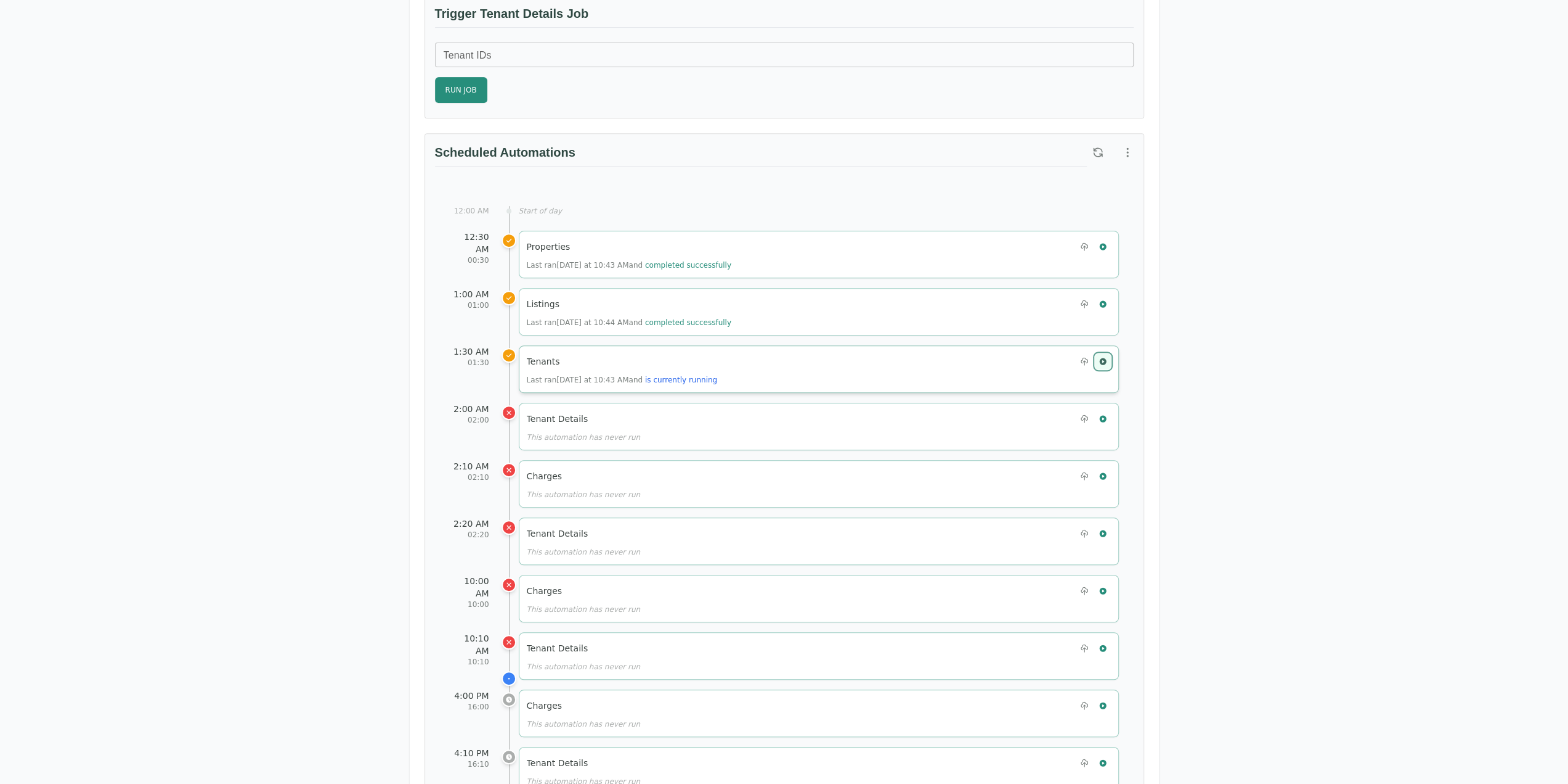
click at [1110, 354] on button "button" at bounding box center [1102, 361] width 16 height 16
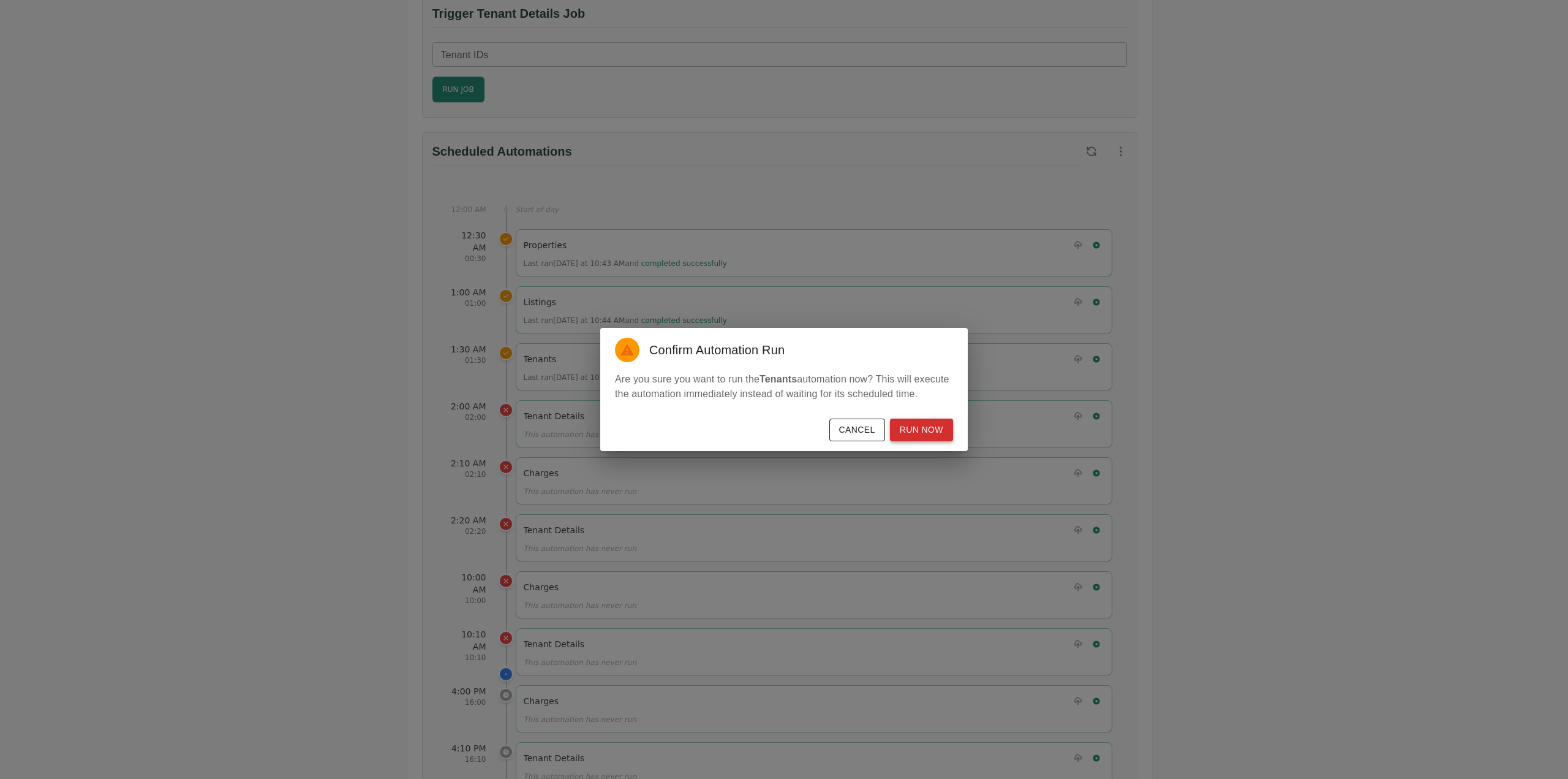
click at [919, 430] on button "Run Now" at bounding box center [922, 430] width 63 height 22
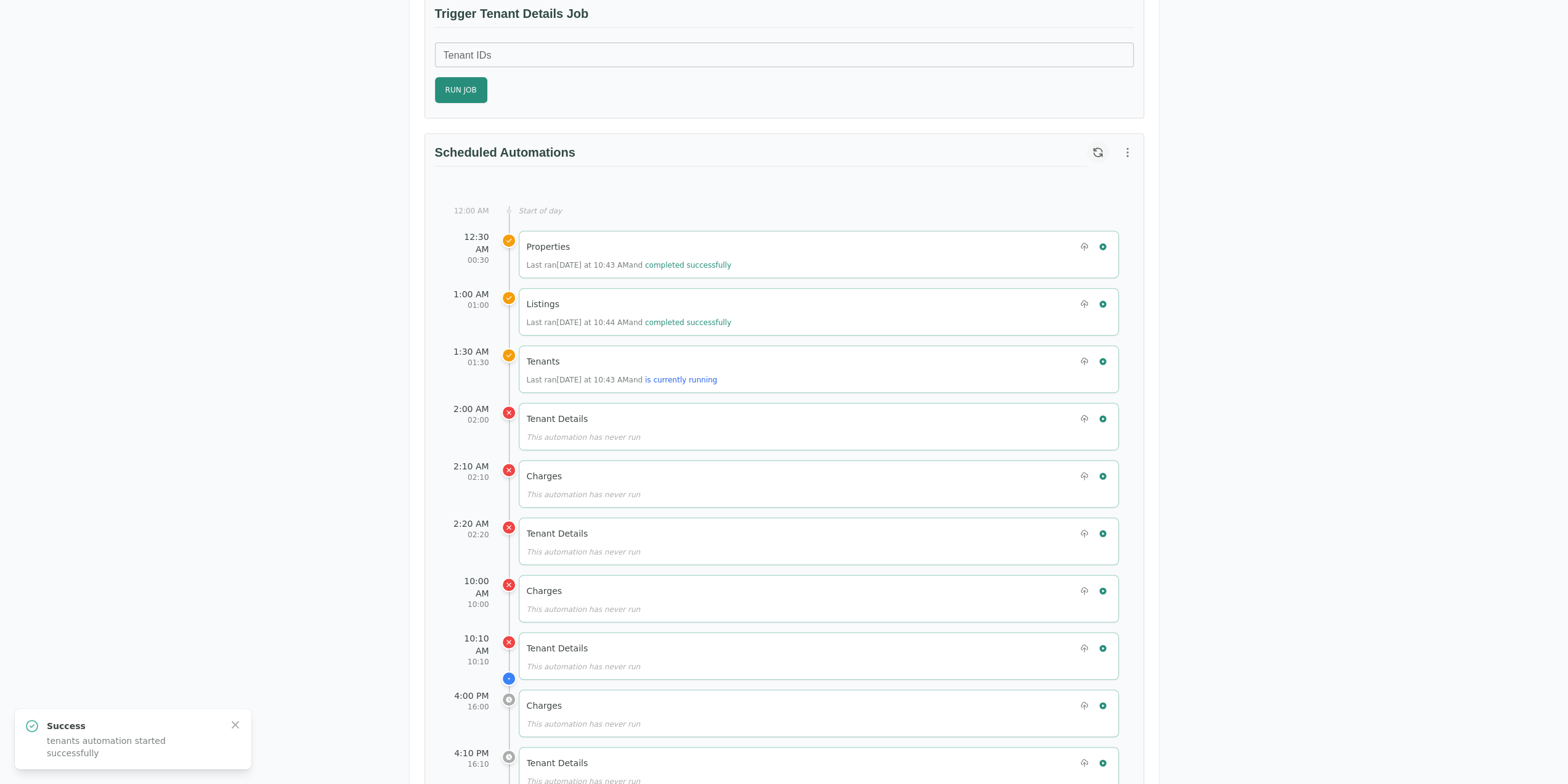
click at [1101, 147] on icon "button" at bounding box center [1098, 152] width 12 height 12
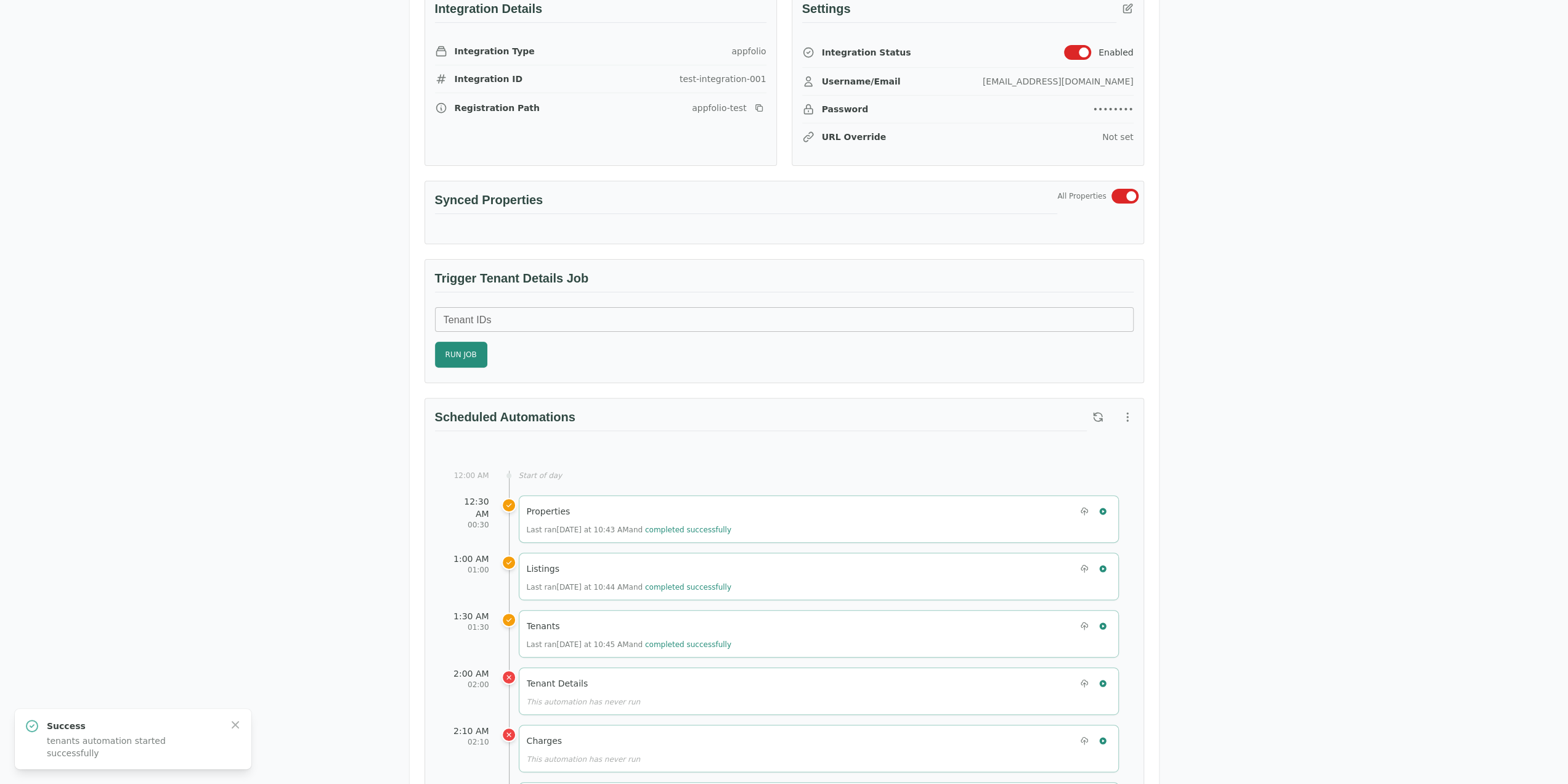
scroll to position [61, 0]
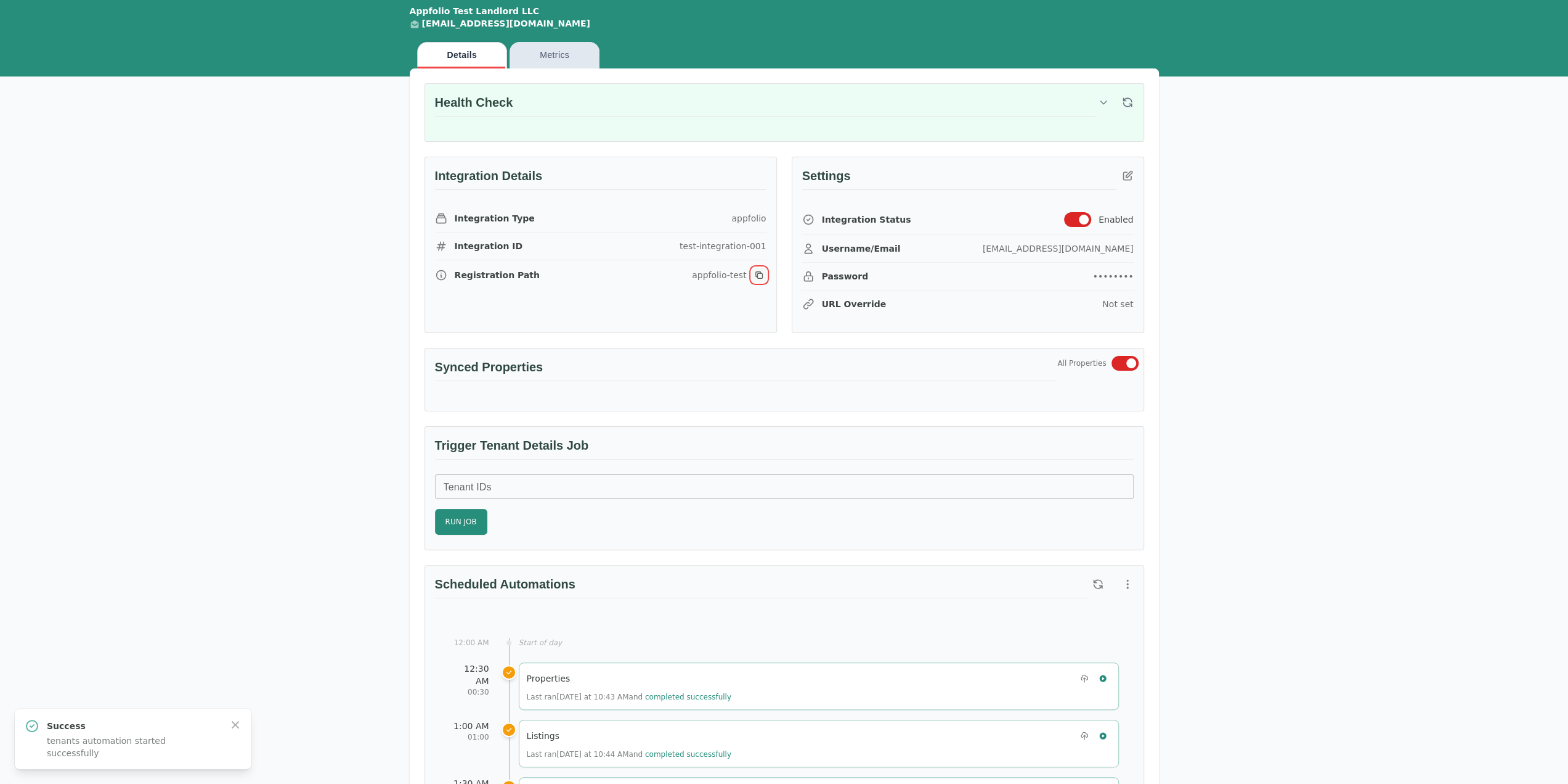
click at [756, 272] on icon "button" at bounding box center [759, 274] width 7 height 7
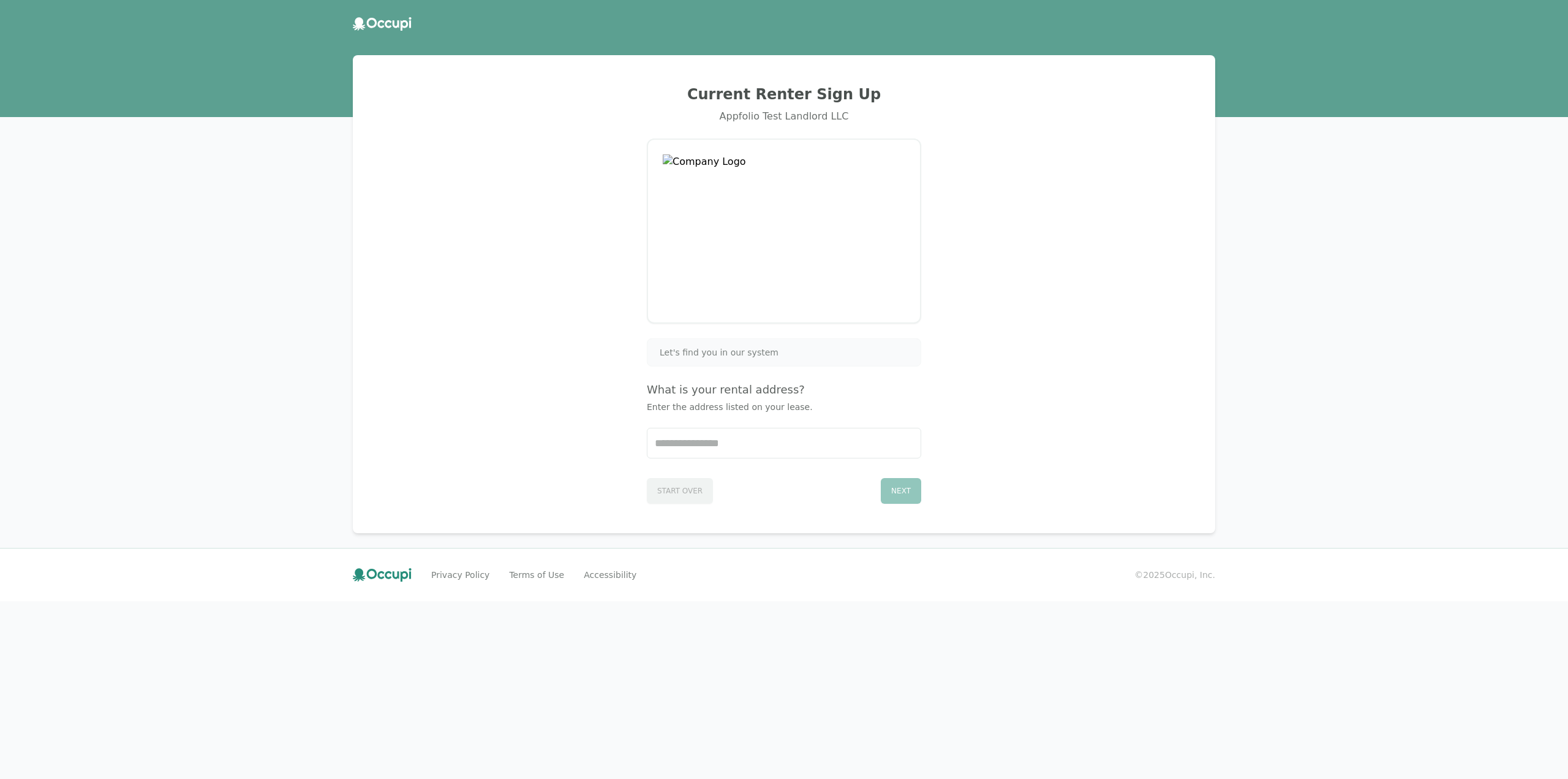
click at [0, 332] on div "Current Renter Sign Up Appfolio Test Landlord LLC Let's find you in our system …" at bounding box center [784, 390] width 1568 height 779
click at [805, 442] on input "Start typing..." at bounding box center [784, 443] width 273 height 29
click at [1539, 387] on div "Current Renter Sign Up Appfolio Test Landlord LLC Let's find you in our system …" at bounding box center [784, 390] width 1568 height 779
click at [774, 440] on input "Start typing..." at bounding box center [784, 443] width 273 height 29
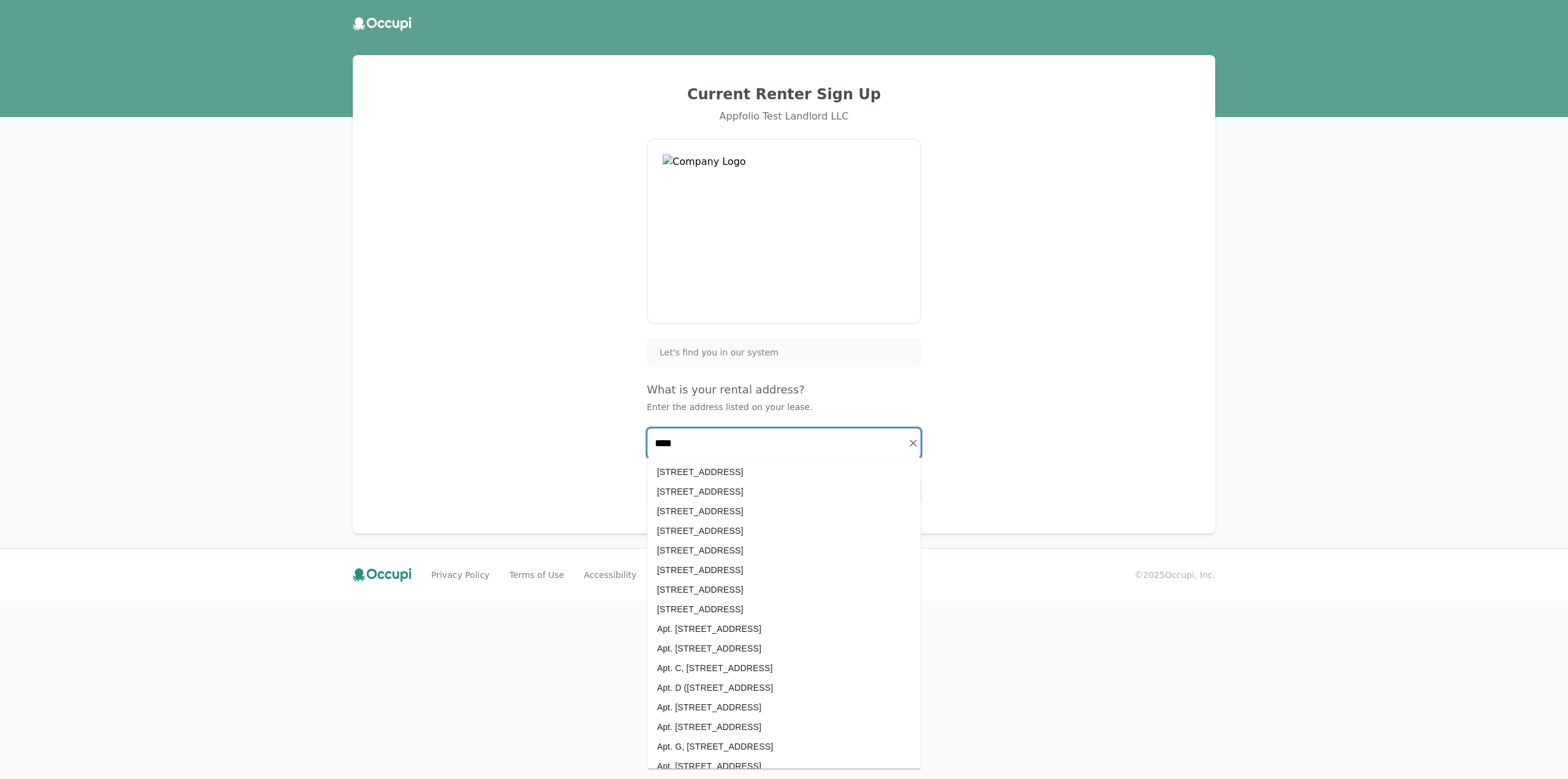
click at [704, 444] on input "****" at bounding box center [784, 443] width 273 height 29
paste input "**********"
click at [763, 475] on li "Apt. [STREET_ADDRESS]" at bounding box center [784, 471] width 274 height 19
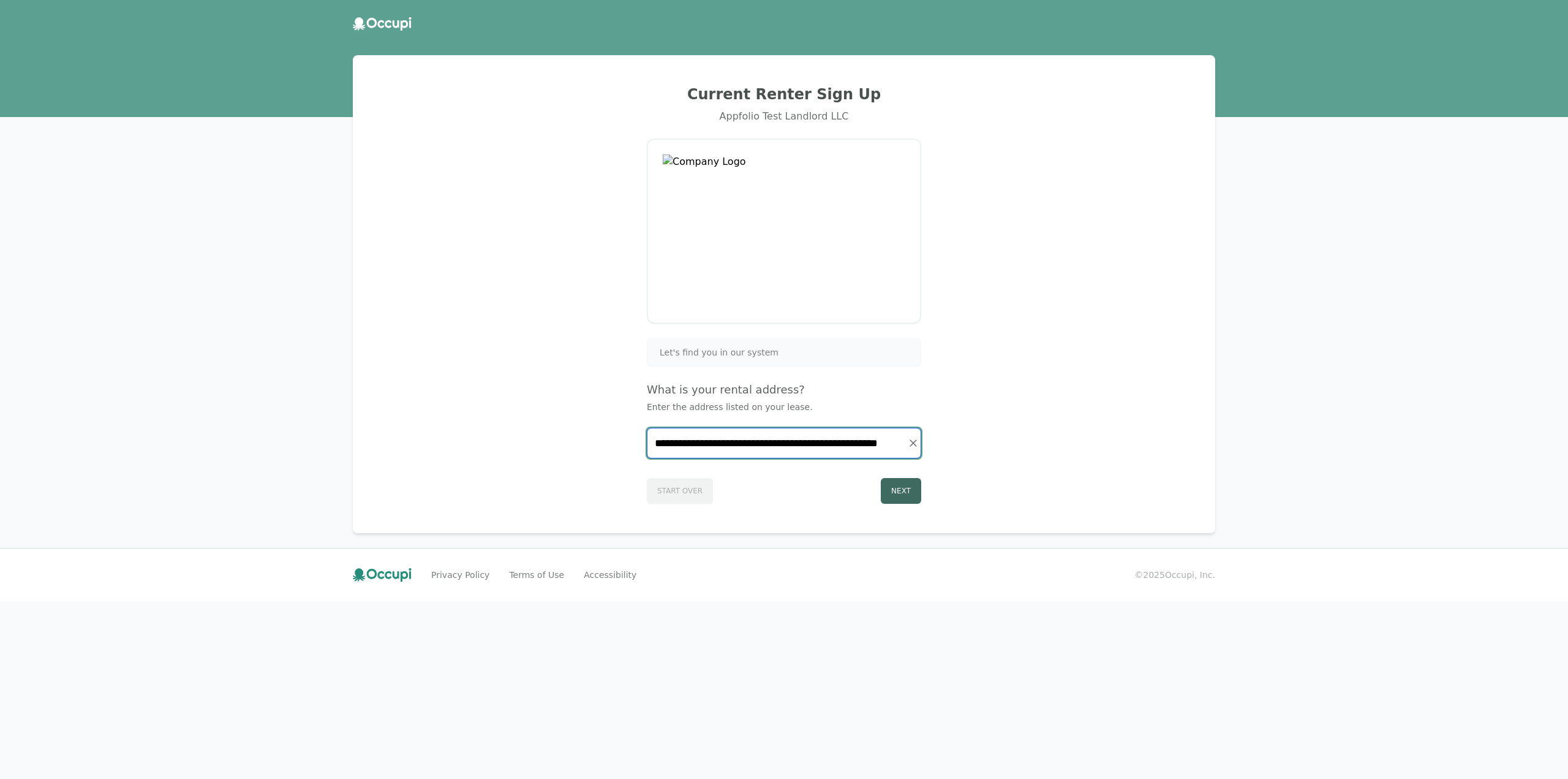
type input "**********"
click at [901, 490] on button "Next" at bounding box center [901, 491] width 40 height 25
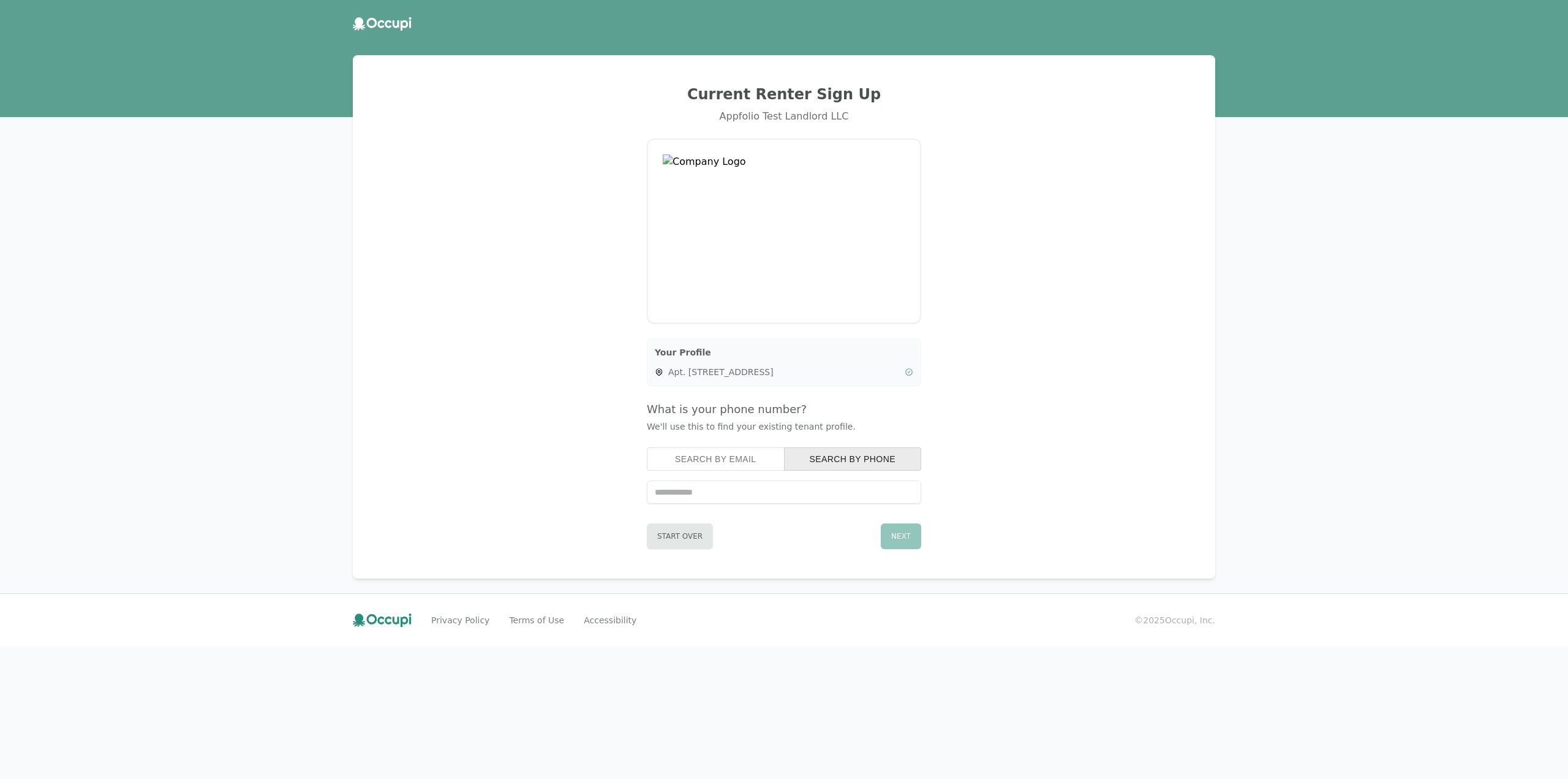
click at [731, 469] on div "Search by Email Search by Phone" at bounding box center [784, 475] width 275 height 56
click at [731, 466] on button "Search by Email" at bounding box center [716, 459] width 138 height 23
paste input "**********"
type input "**********"
click at [902, 535] on button "Next" at bounding box center [901, 535] width 40 height 25
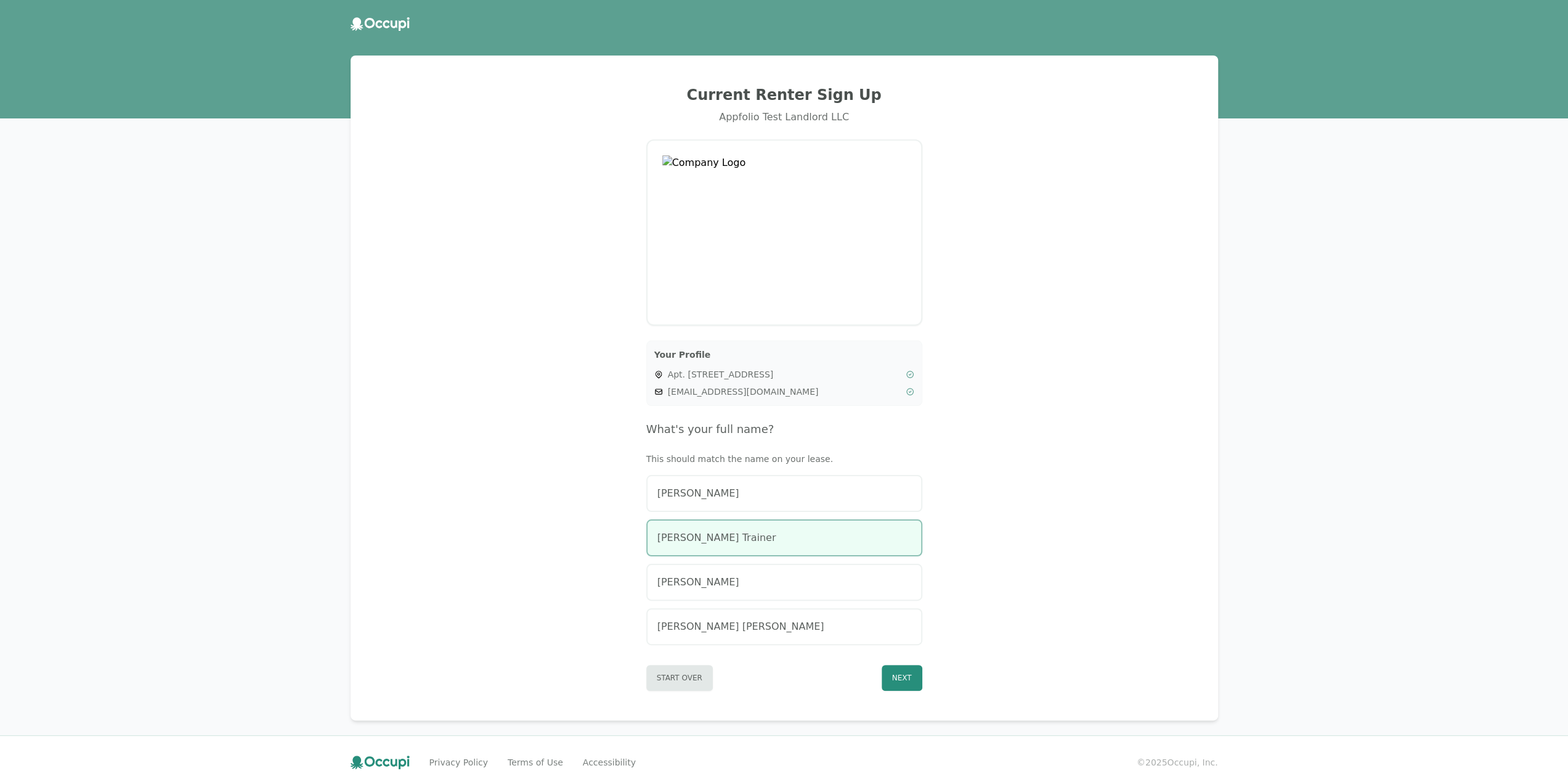
click at [834, 538] on div "[PERSON_NAME] Trainer" at bounding box center [784, 537] width 254 height 15
click at [909, 685] on button "Next" at bounding box center [902, 677] width 40 height 26
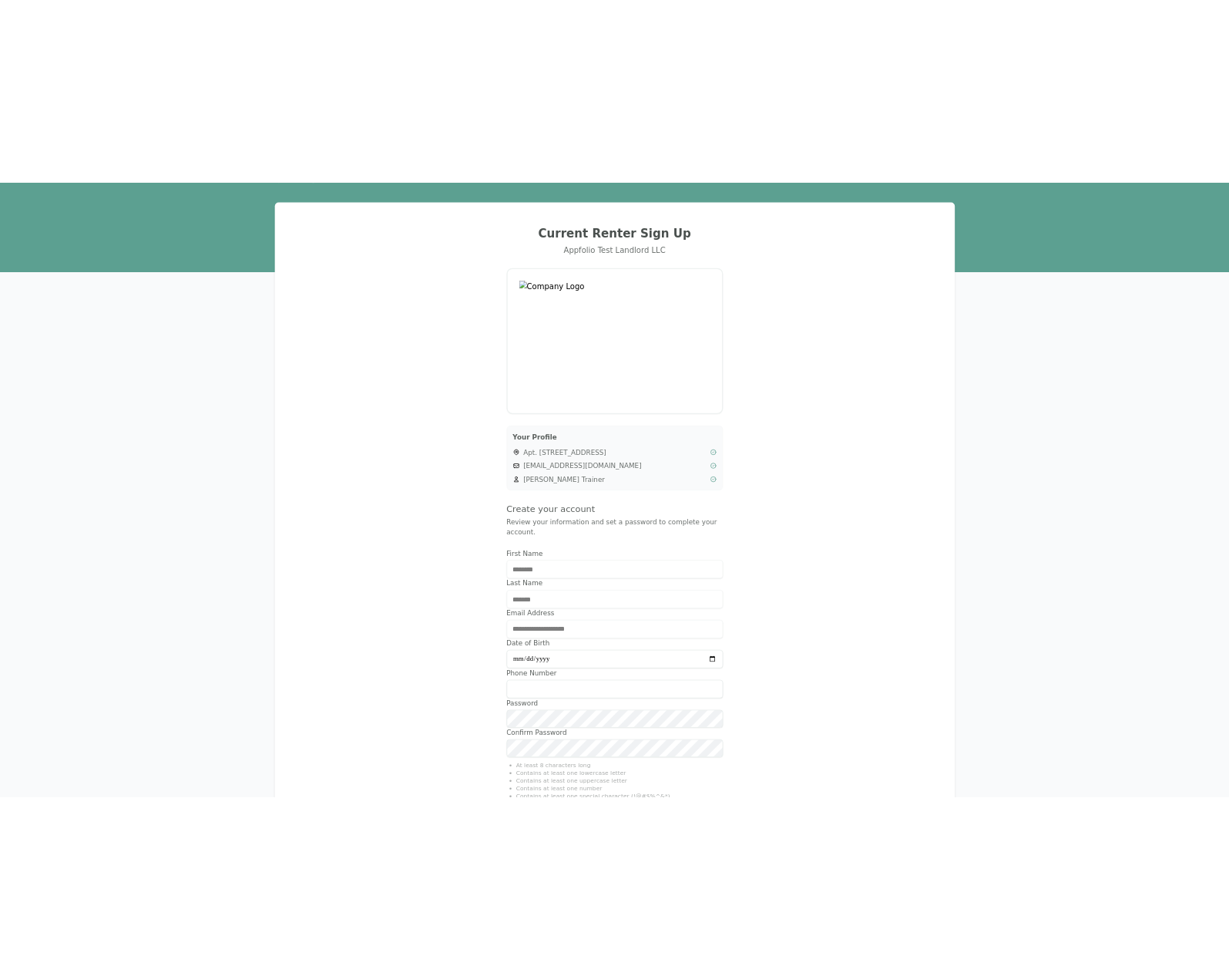
scroll to position [224, 0]
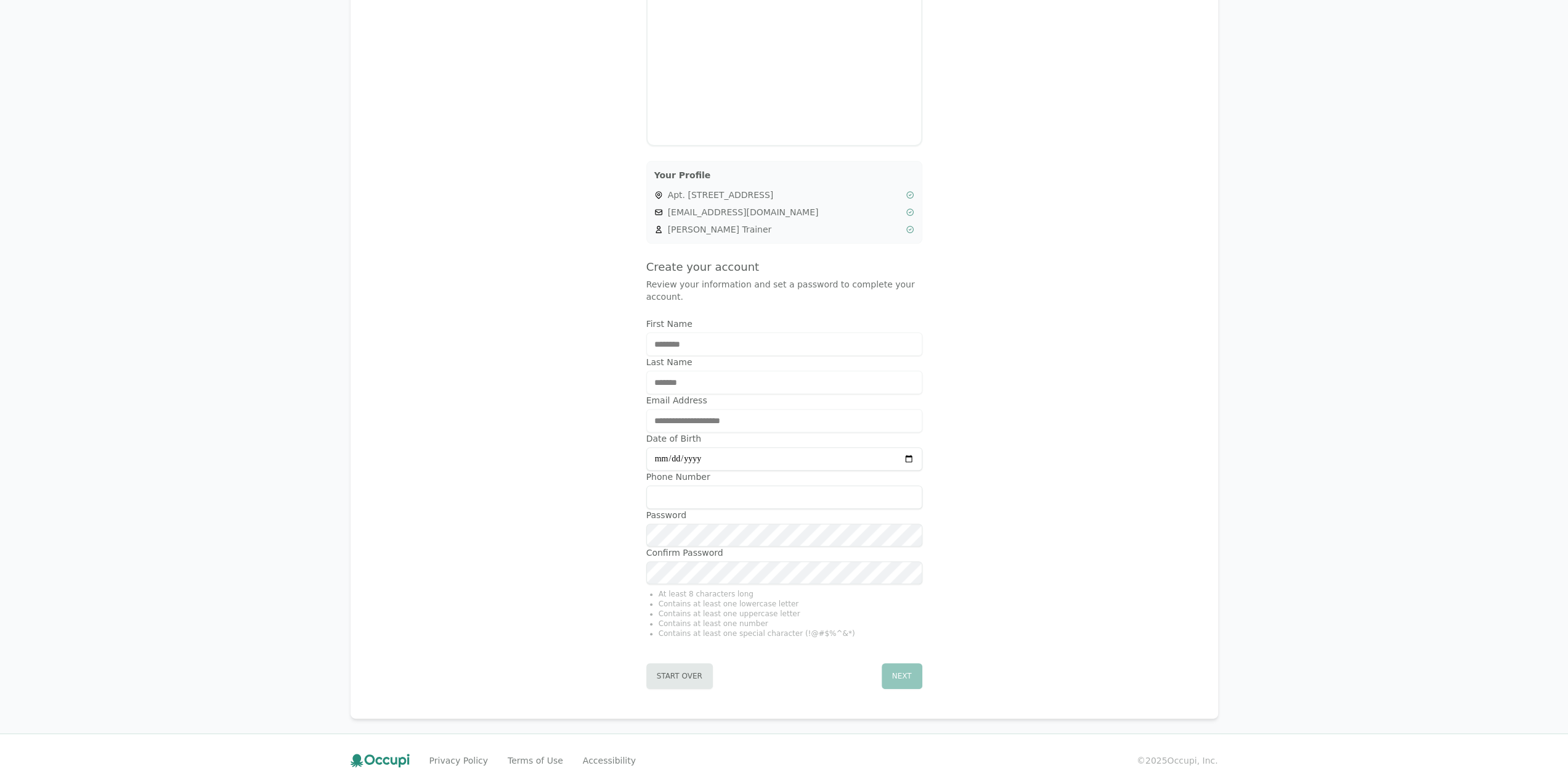
type input "**********"
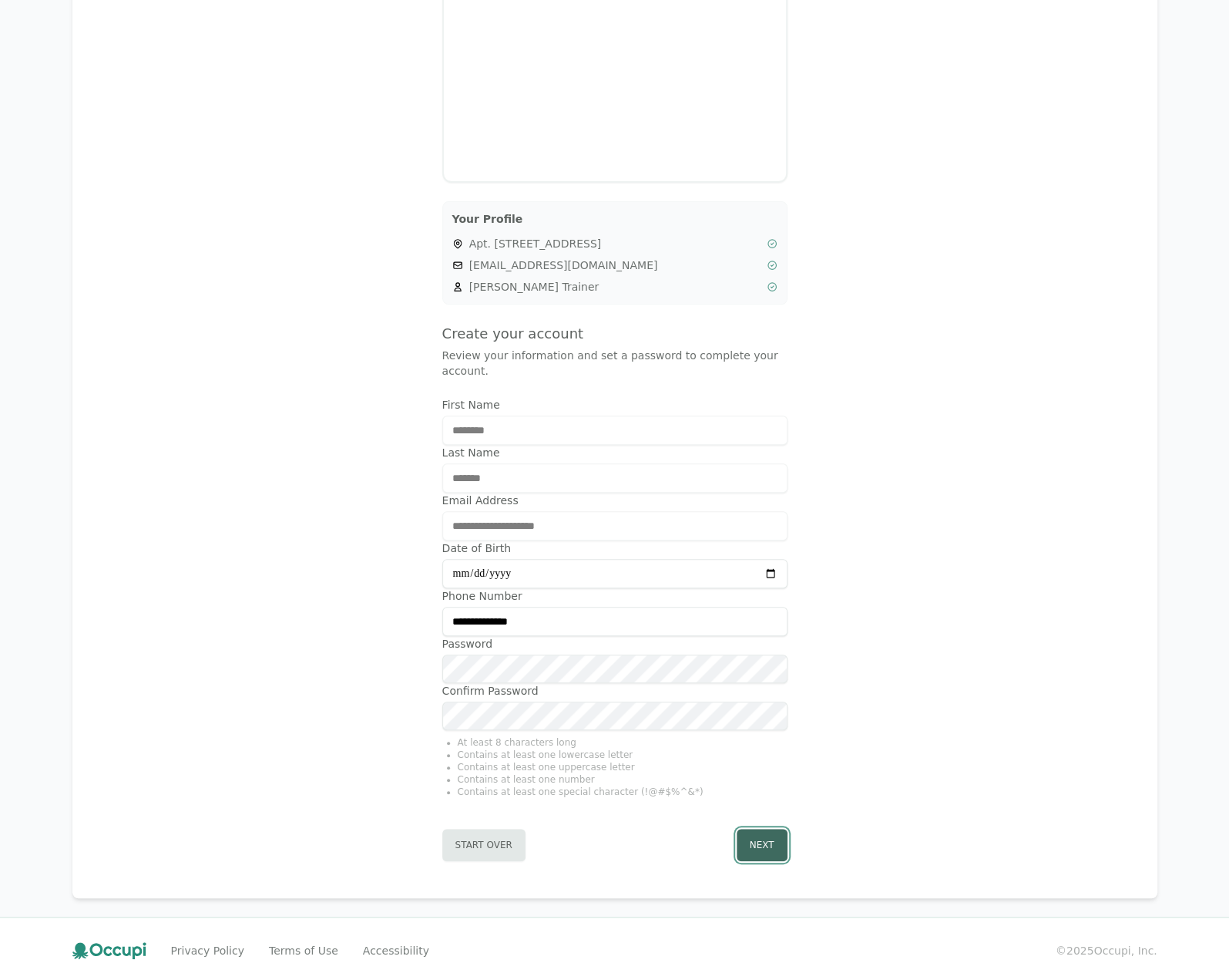
click at [754, 834] on button "Next" at bounding box center [761, 844] width 50 height 32
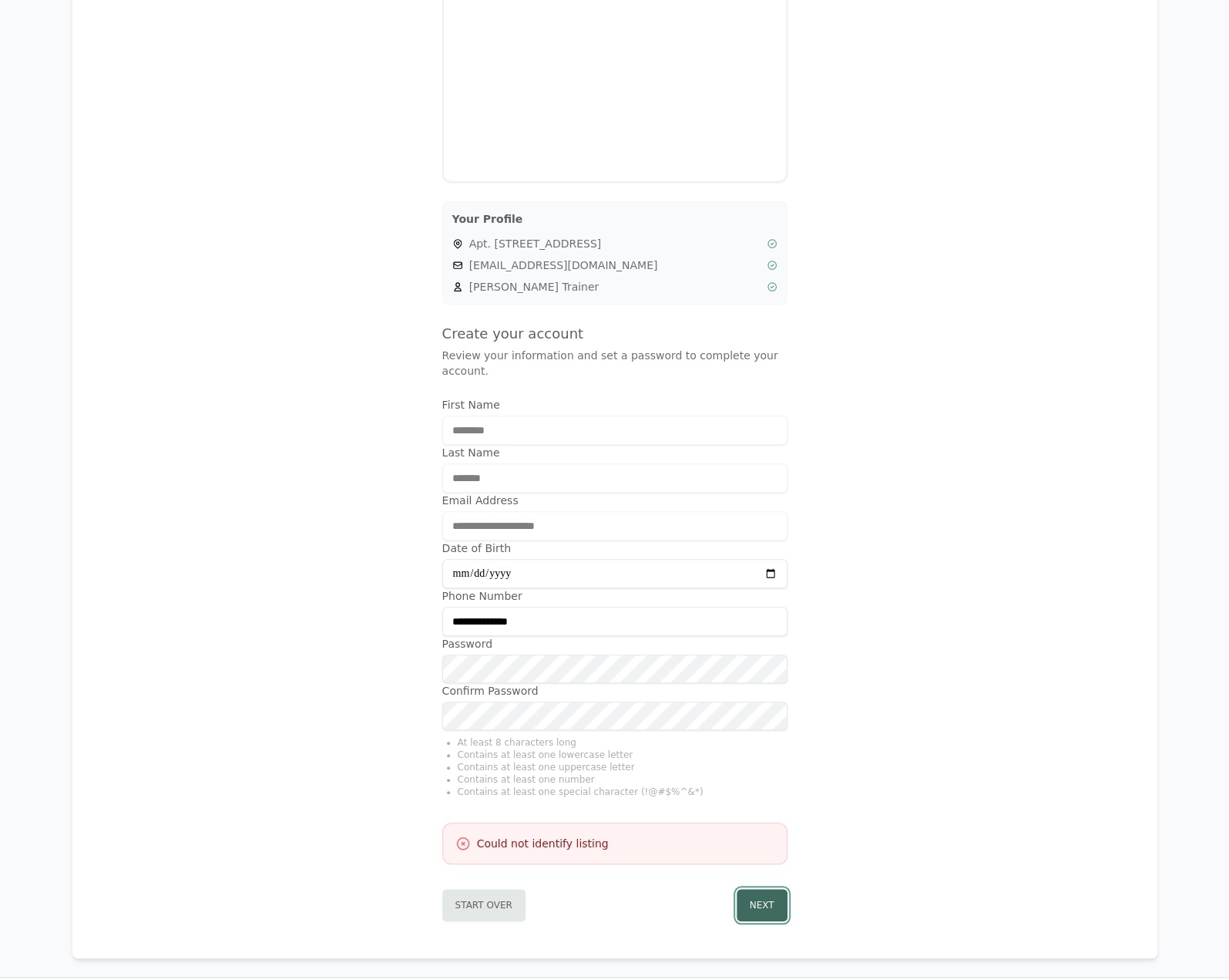
click at [769, 912] on button "Next" at bounding box center [761, 904] width 50 height 32
click at [1080, 944] on div "**********" at bounding box center [615, 401] width 1084 height 1113
click at [0, 807] on div "**********" at bounding box center [614, 409] width 1229 height 1268
click at [781, 901] on button "Next" at bounding box center [761, 904] width 50 height 32
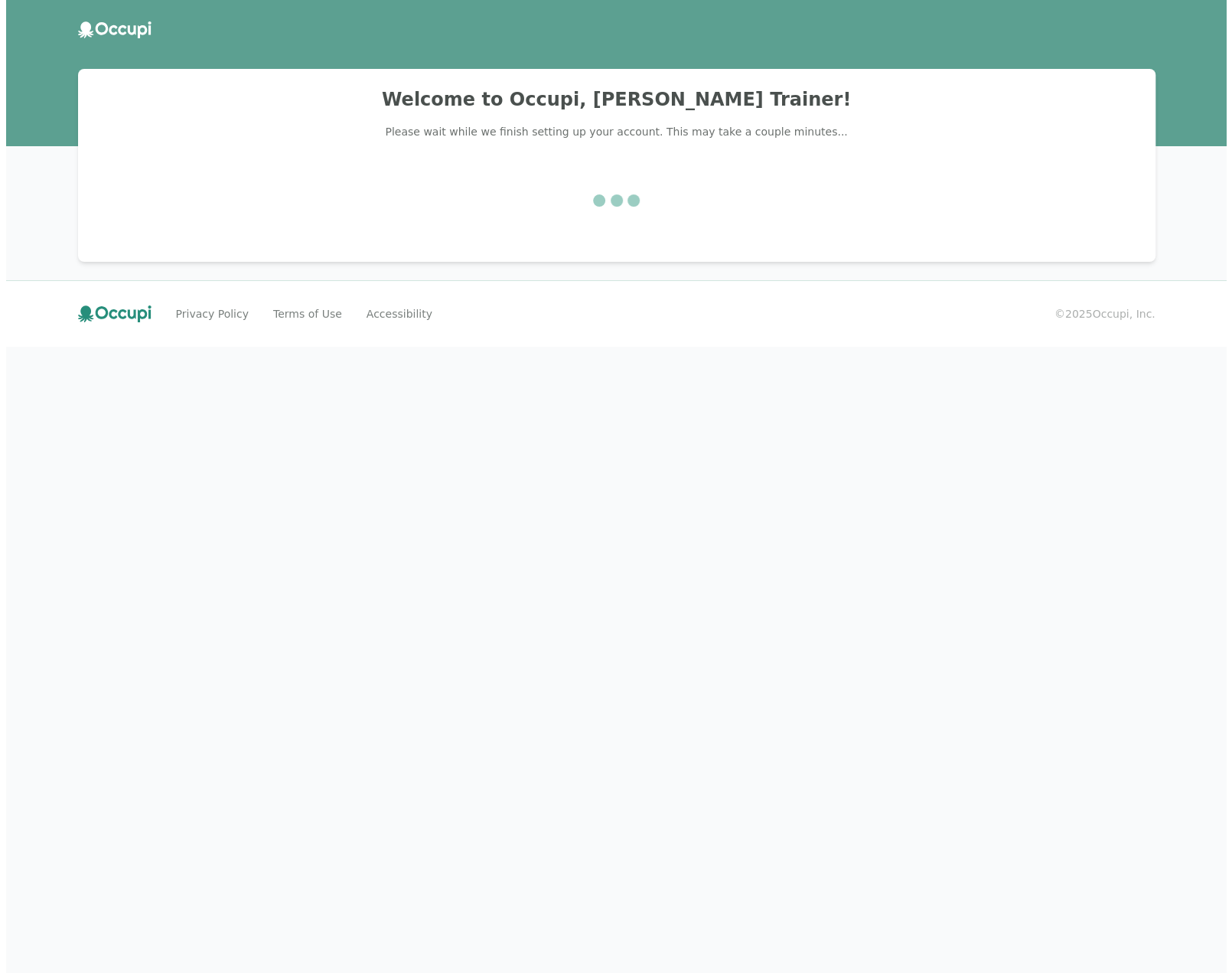
scroll to position [0, 0]
